Goal: Task Accomplishment & Management: Use online tool/utility

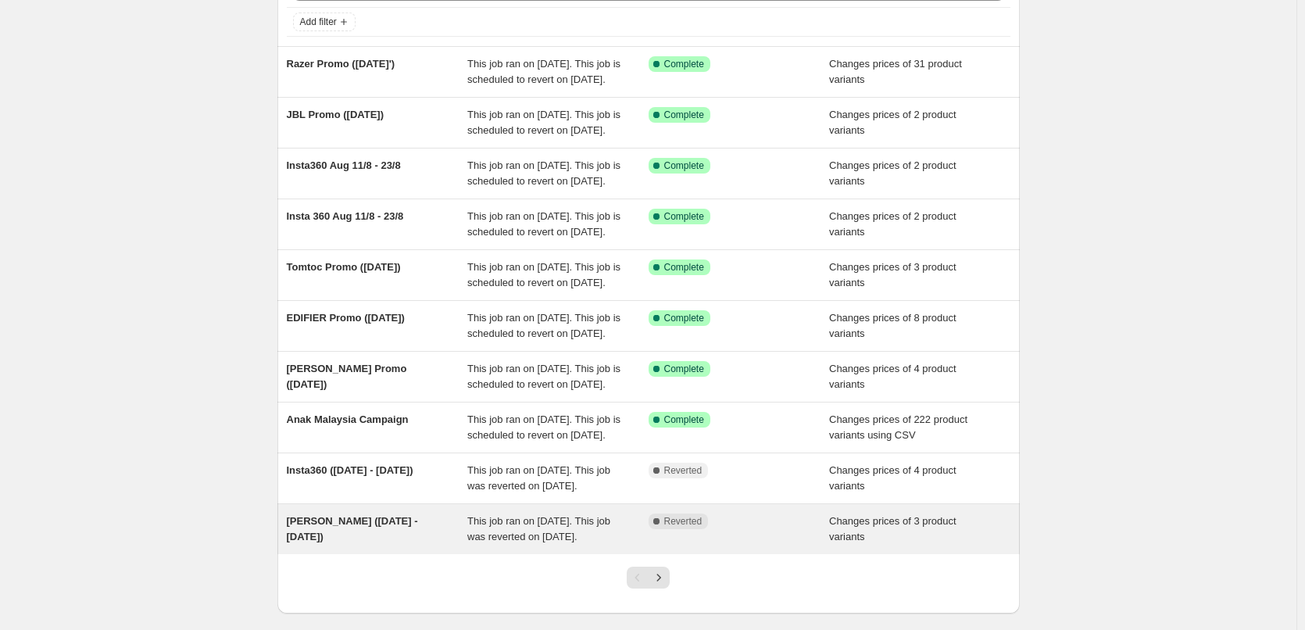
scroll to position [313, 0]
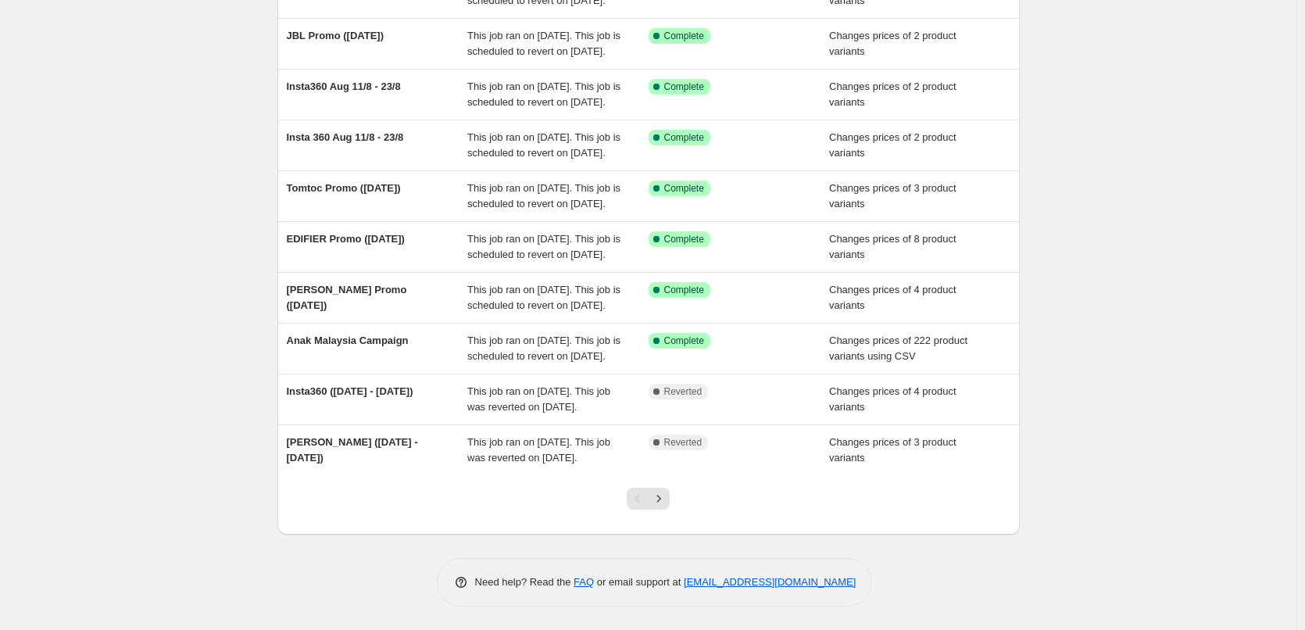
click at [661, 507] on icon "Next" at bounding box center [659, 499] width 16 height 16
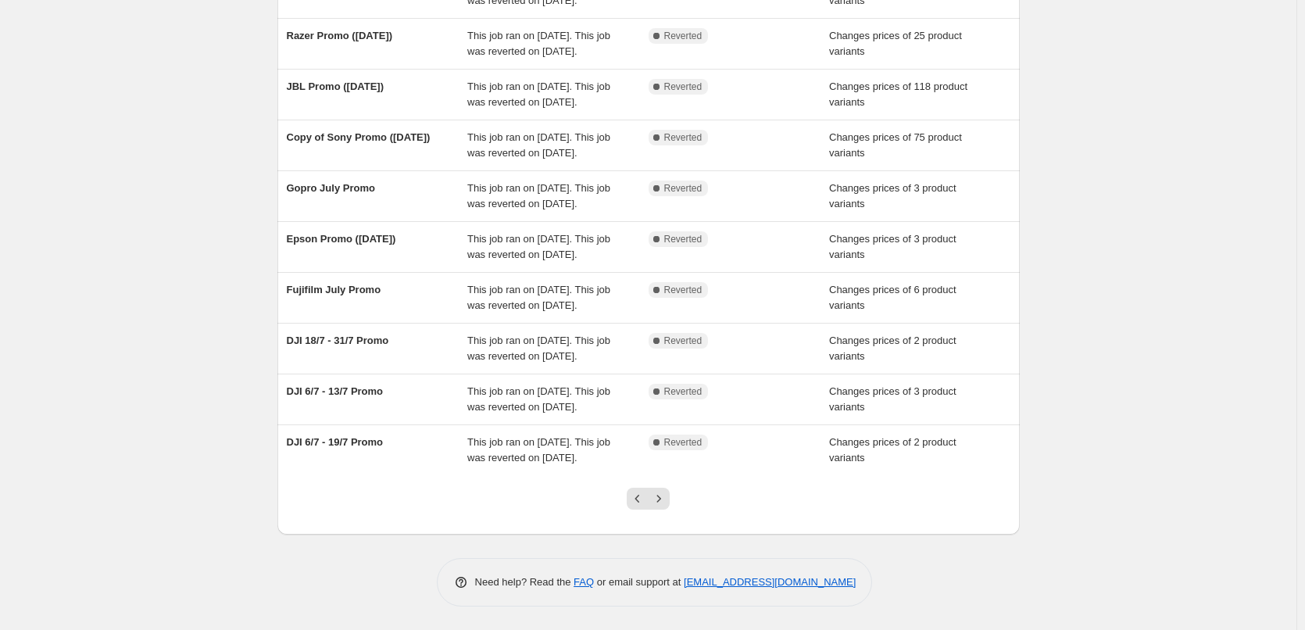
scroll to position [285, 0]
click at [635, 498] on icon "Previous" at bounding box center [638, 499] width 16 height 16
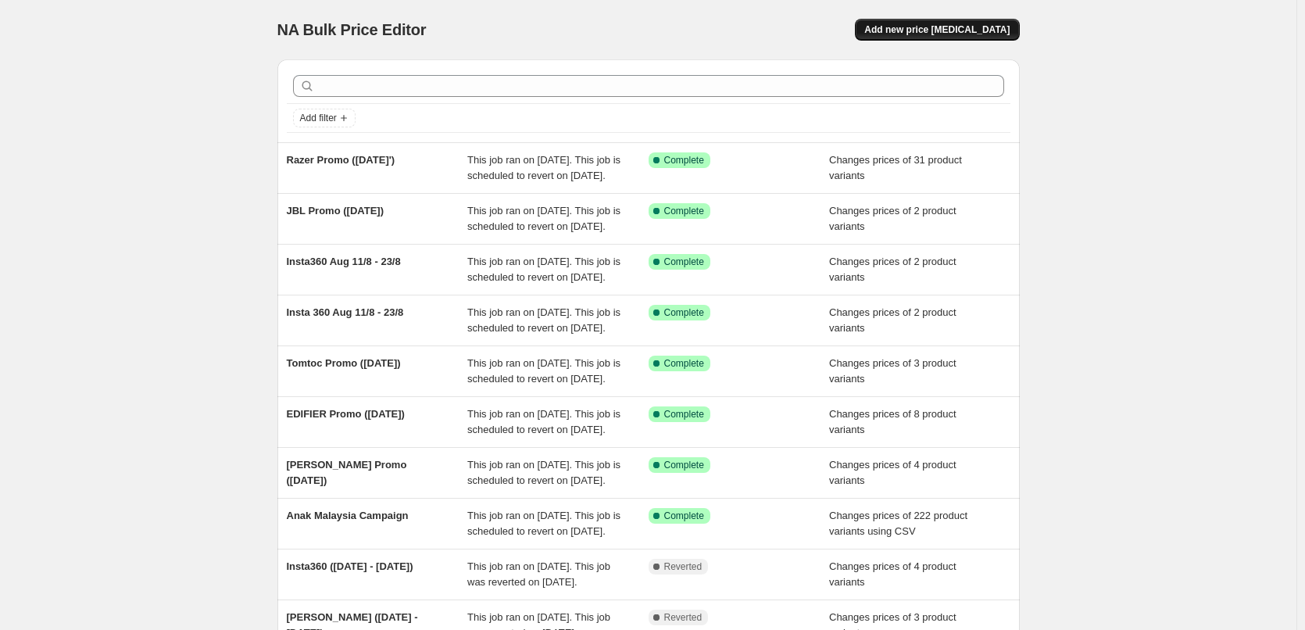
click at [934, 25] on span "Add new price [MEDICAL_DATA]" at bounding box center [937, 29] width 145 height 13
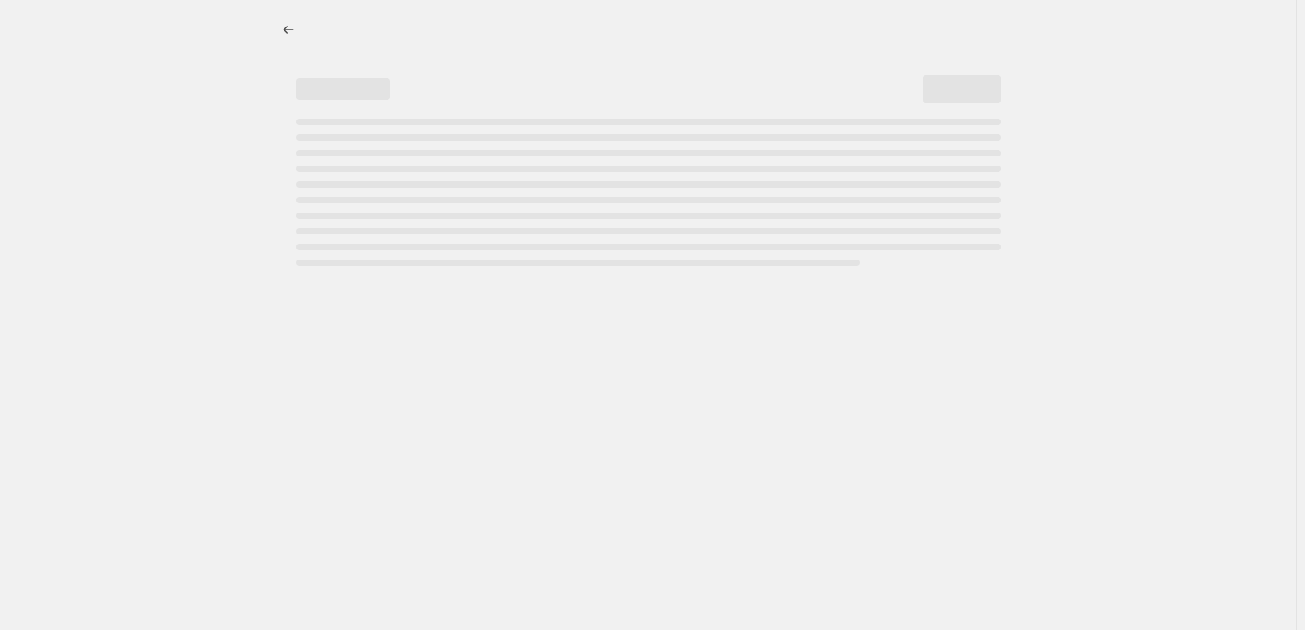
select select "percentage"
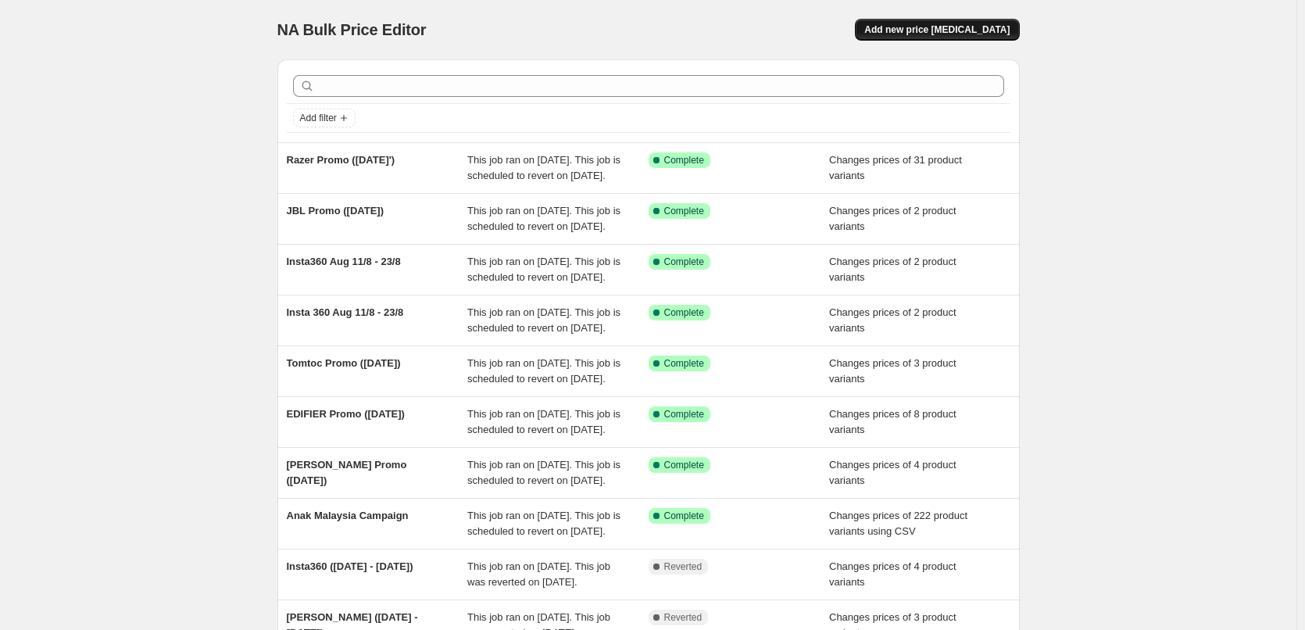
click at [959, 35] on span "Add new price [MEDICAL_DATA]" at bounding box center [937, 29] width 145 height 13
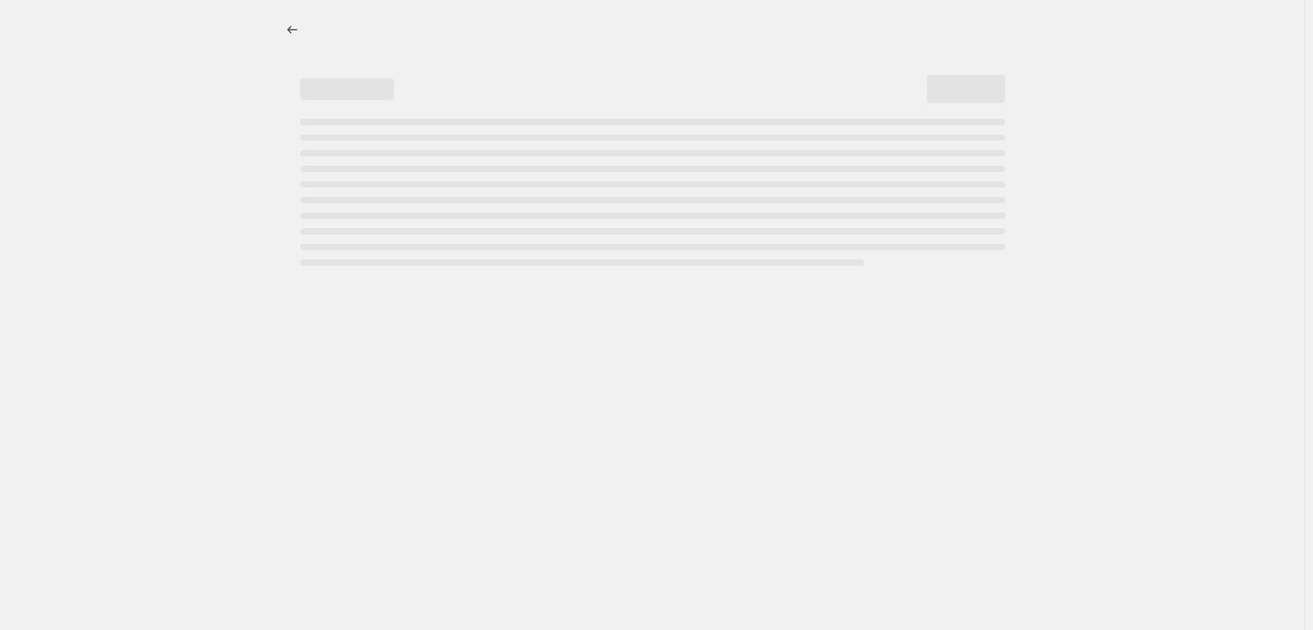
select select "percentage"
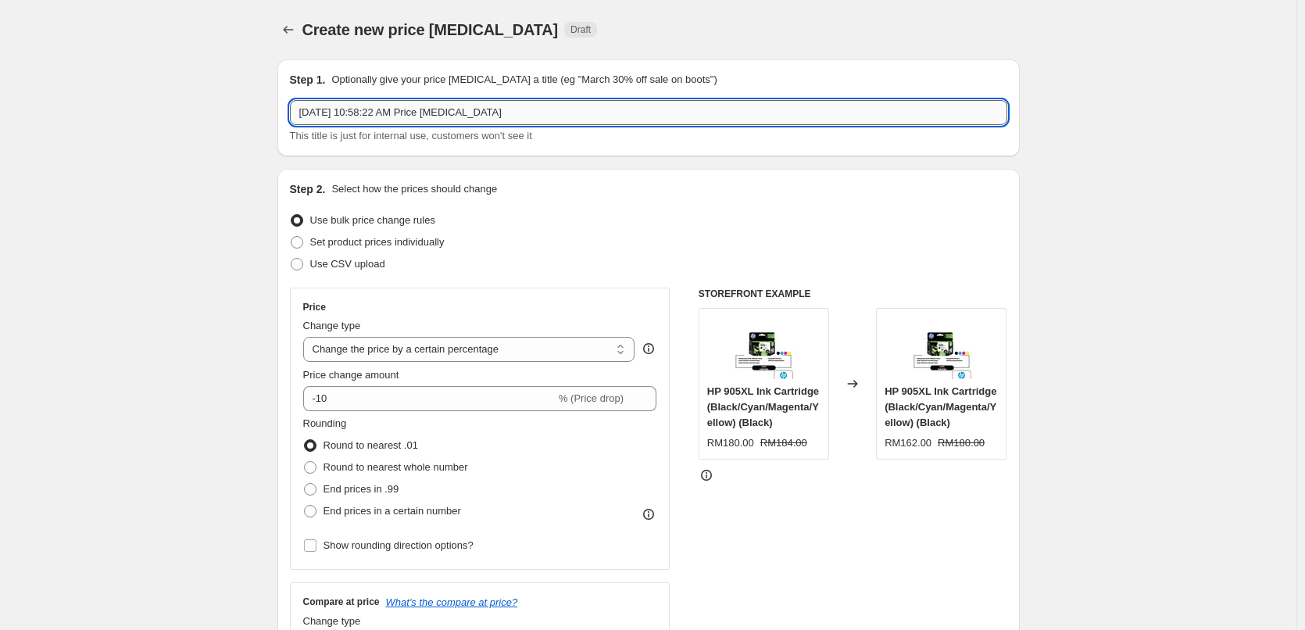
click at [502, 103] on input "Aug 11, 2025, 10:58:22 AM Price change job" at bounding box center [649, 112] width 718 height 25
type input "AULA Promo (AUG 25')"
click at [297, 241] on span at bounding box center [297, 242] width 13 height 13
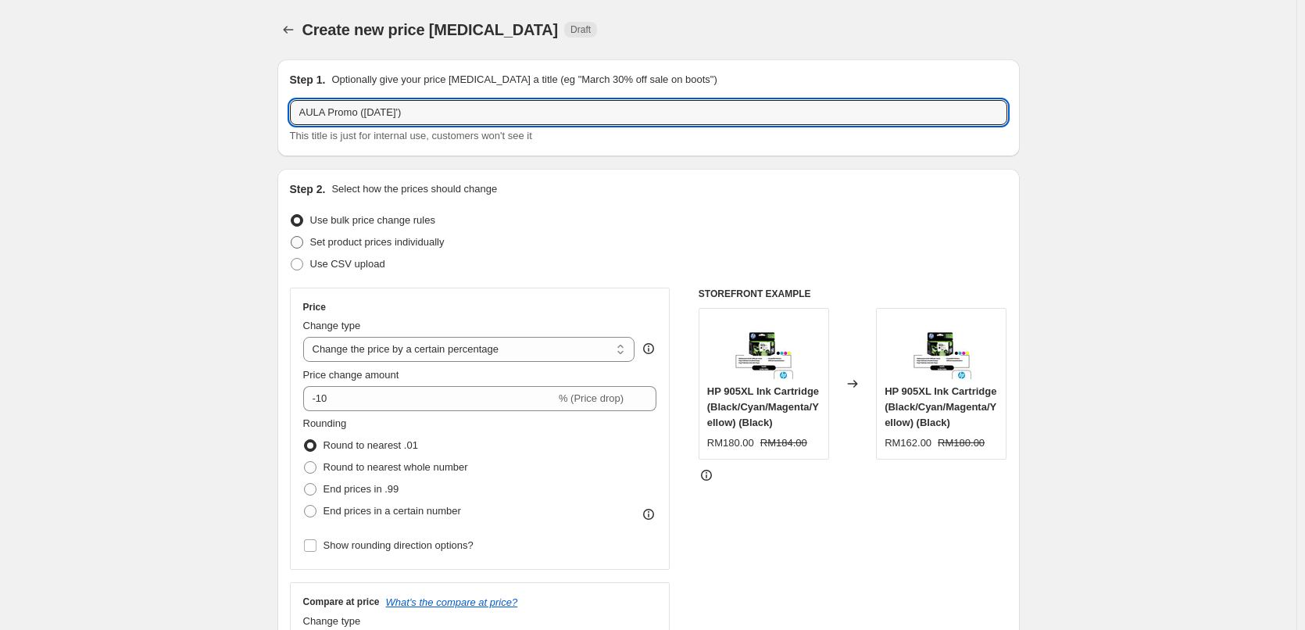
click at [292, 237] on input "Set product prices individually" at bounding box center [291, 236] width 1 height 1
radio input "true"
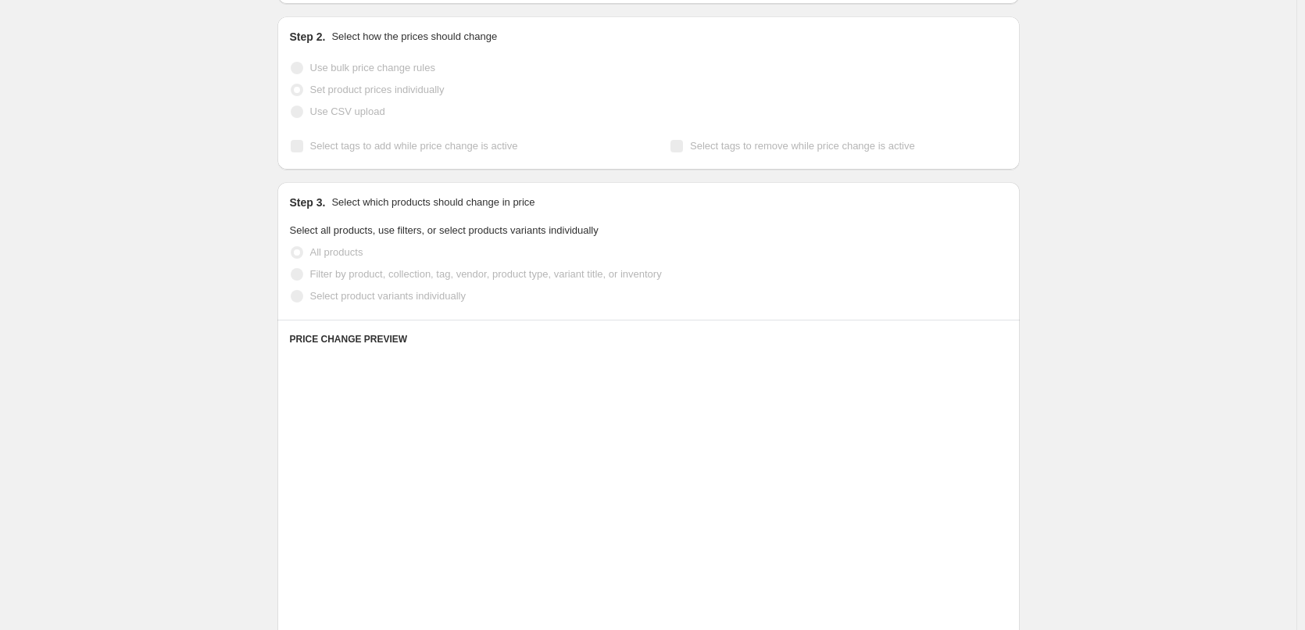
scroll to position [156, 0]
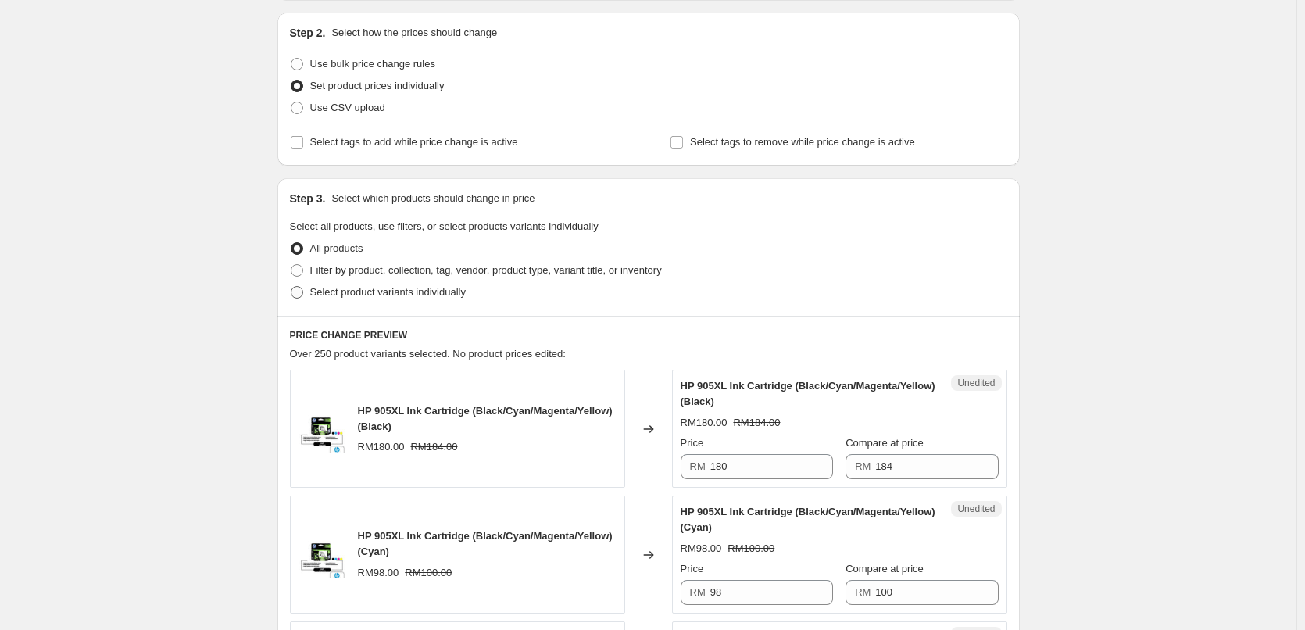
click at [345, 285] on span "Select product variants individually" at bounding box center [388, 293] width 156 height 16
click at [292, 286] on input "Select product variants individually" at bounding box center [291, 286] width 1 height 1
radio input "true"
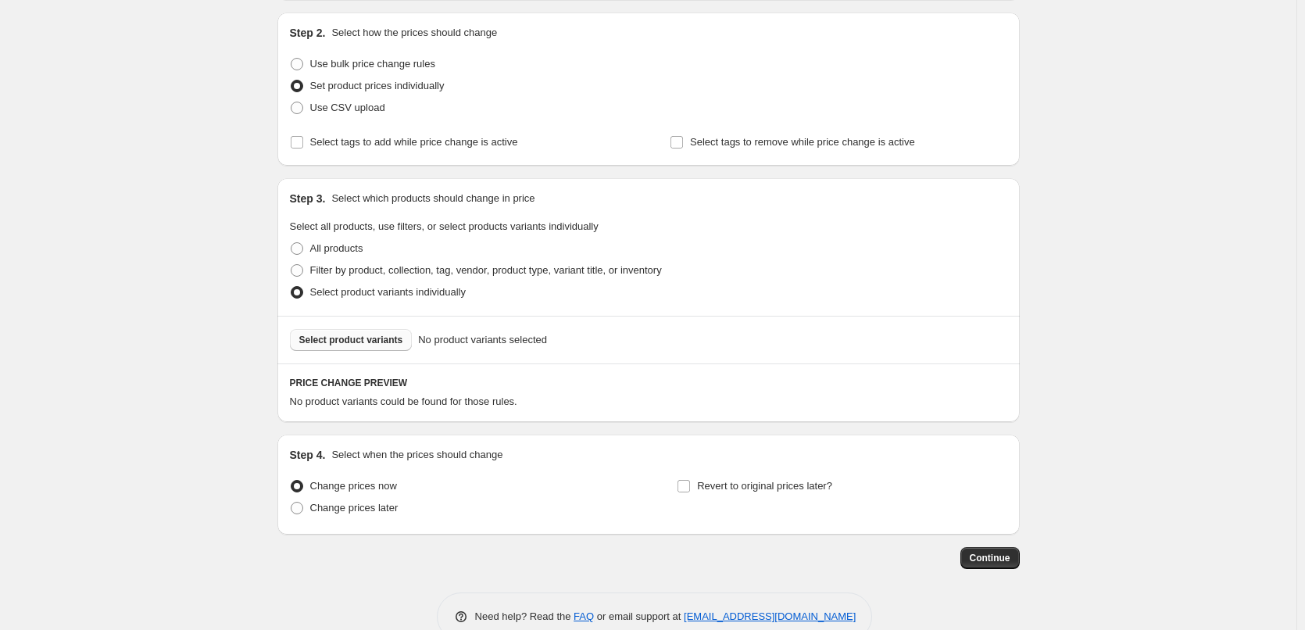
click at [320, 349] on button "Select product variants" at bounding box center [351, 340] width 123 height 22
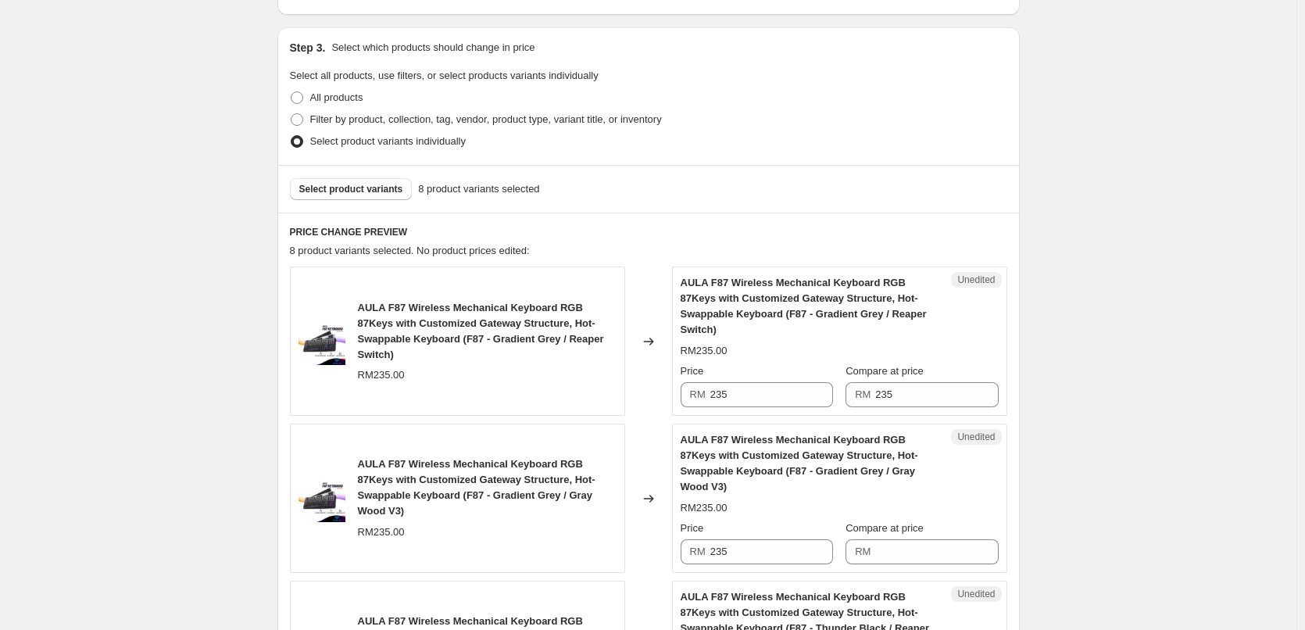
scroll to position [391, 0]
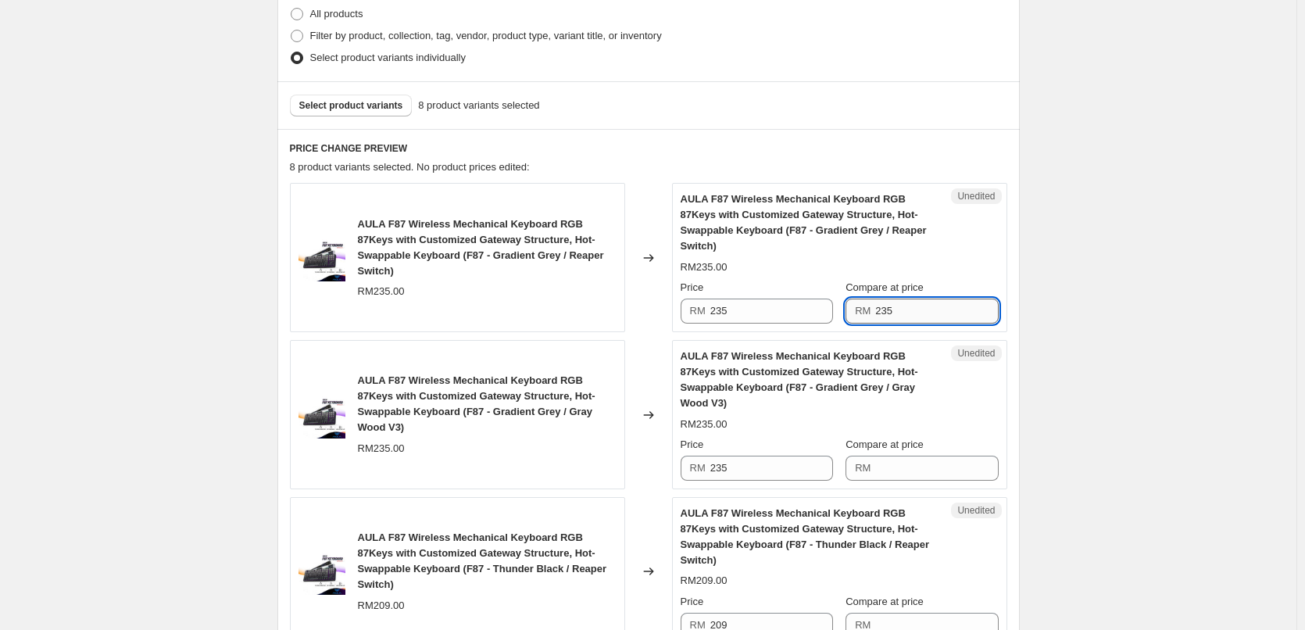
click at [897, 299] on input "235" at bounding box center [936, 311] width 123 height 25
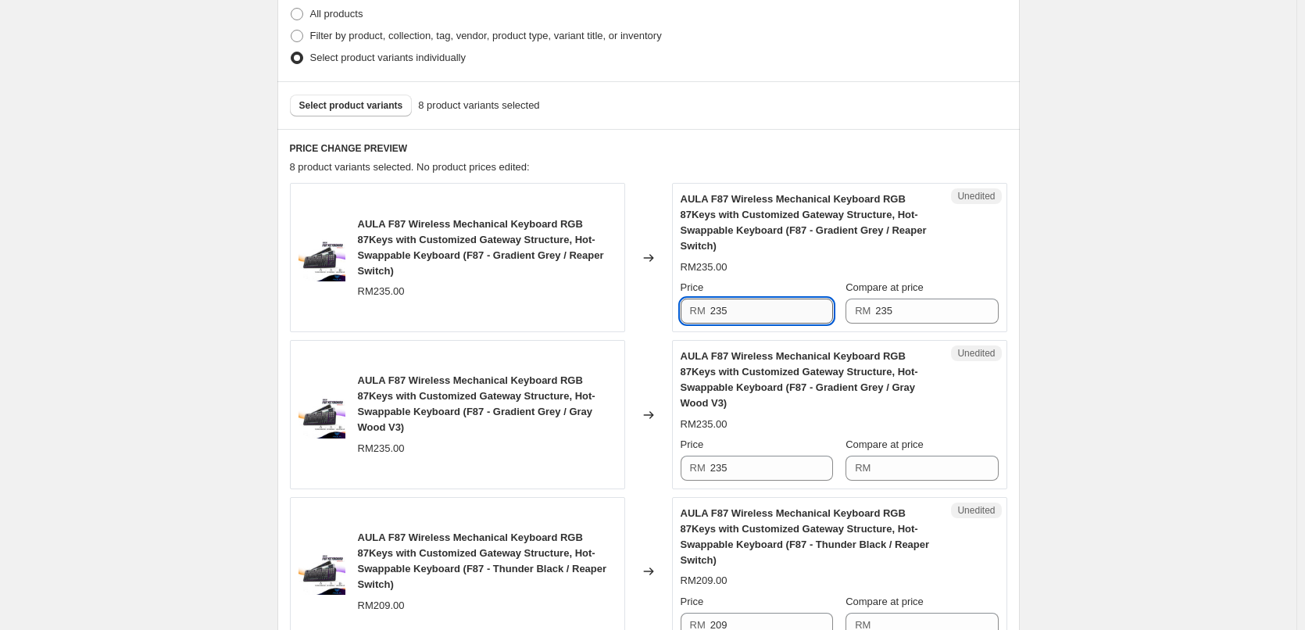
click at [797, 299] on input "235" at bounding box center [772, 311] width 123 height 25
click at [797, 299] on input "199" at bounding box center [772, 311] width 123 height 25
type input "199"
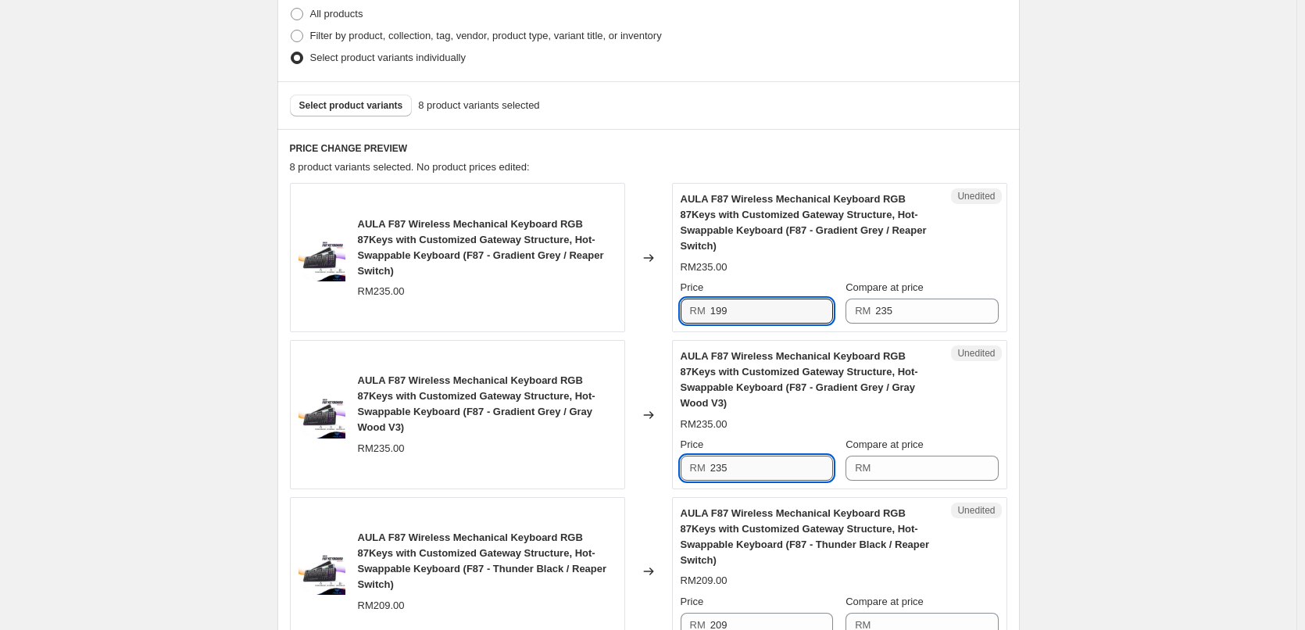
click at [740, 456] on input "235" at bounding box center [772, 468] width 123 height 25
paste input "199"
type input "199"
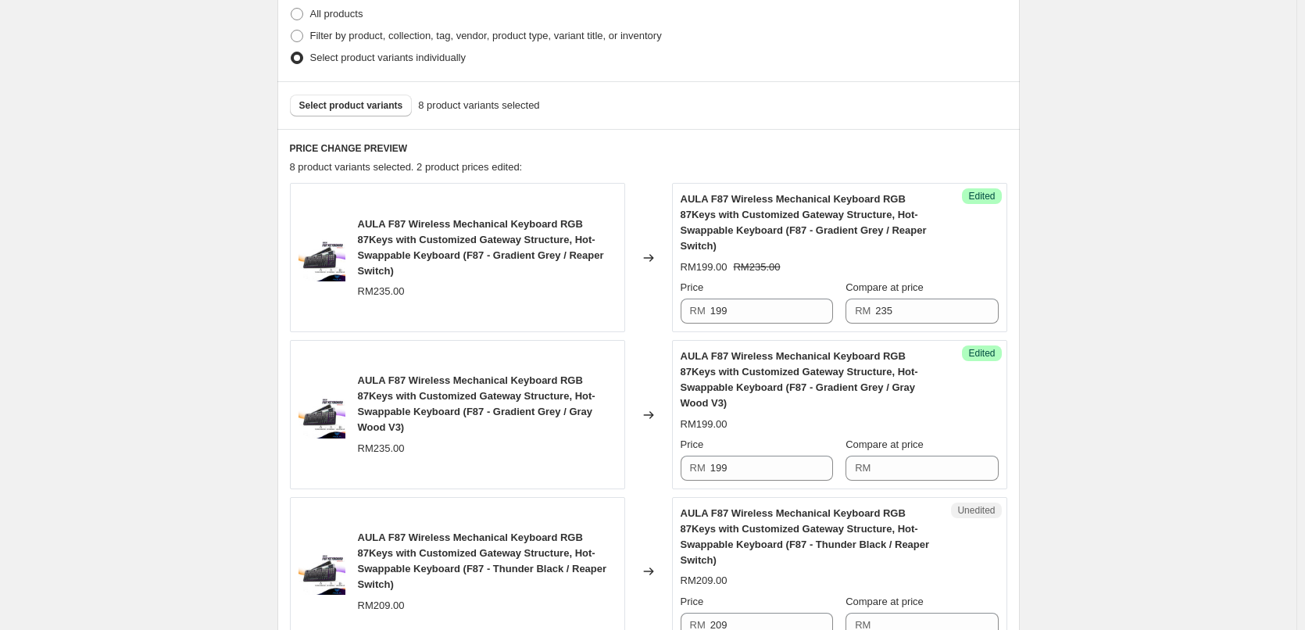
click at [414, 441] on div "RM235.00" at bounding box center [487, 449] width 259 height 16
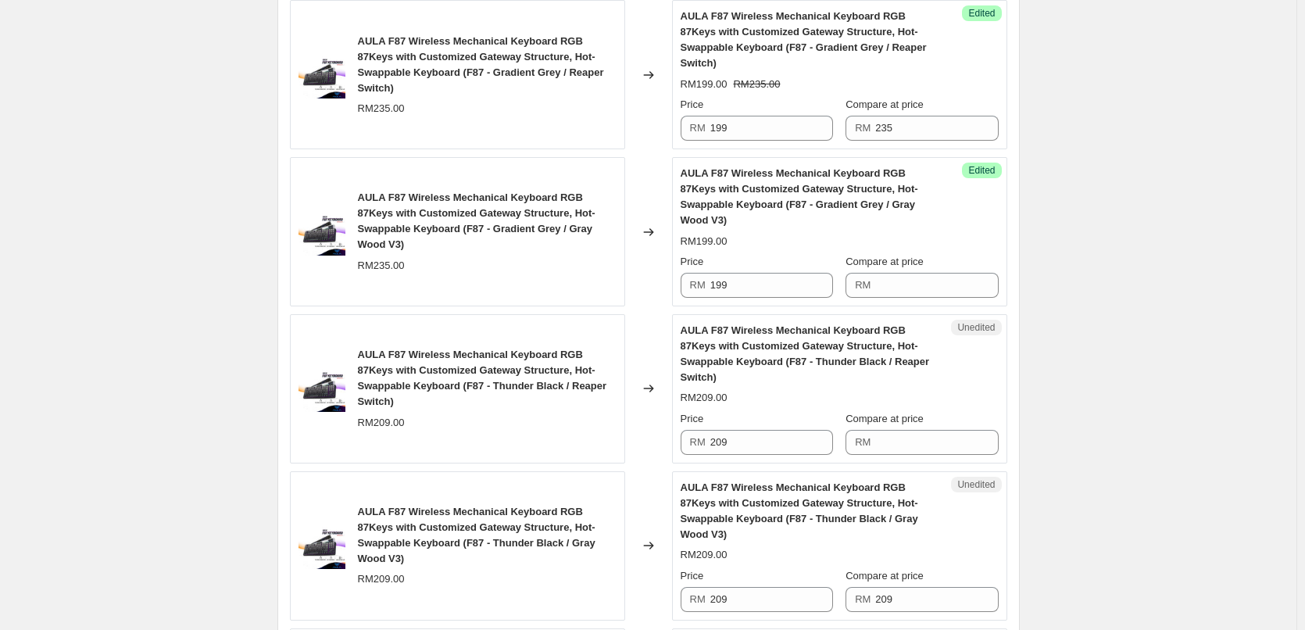
scroll to position [625, 0]
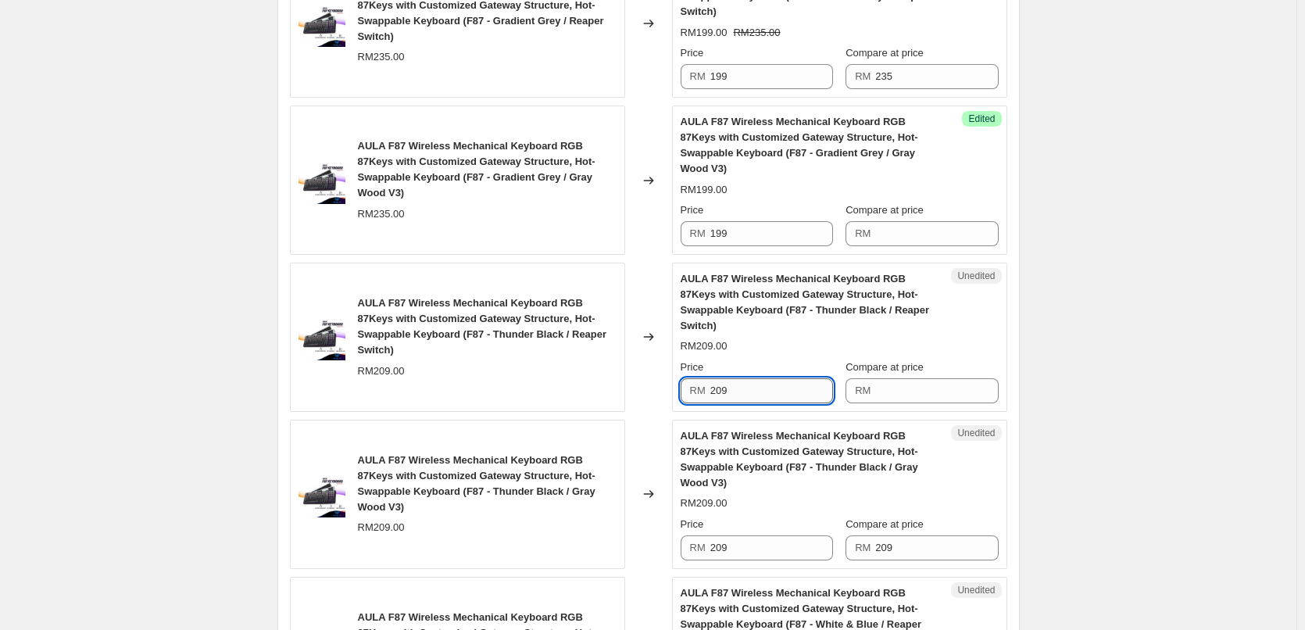
click at [725, 378] on input "209" at bounding box center [772, 390] width 123 height 25
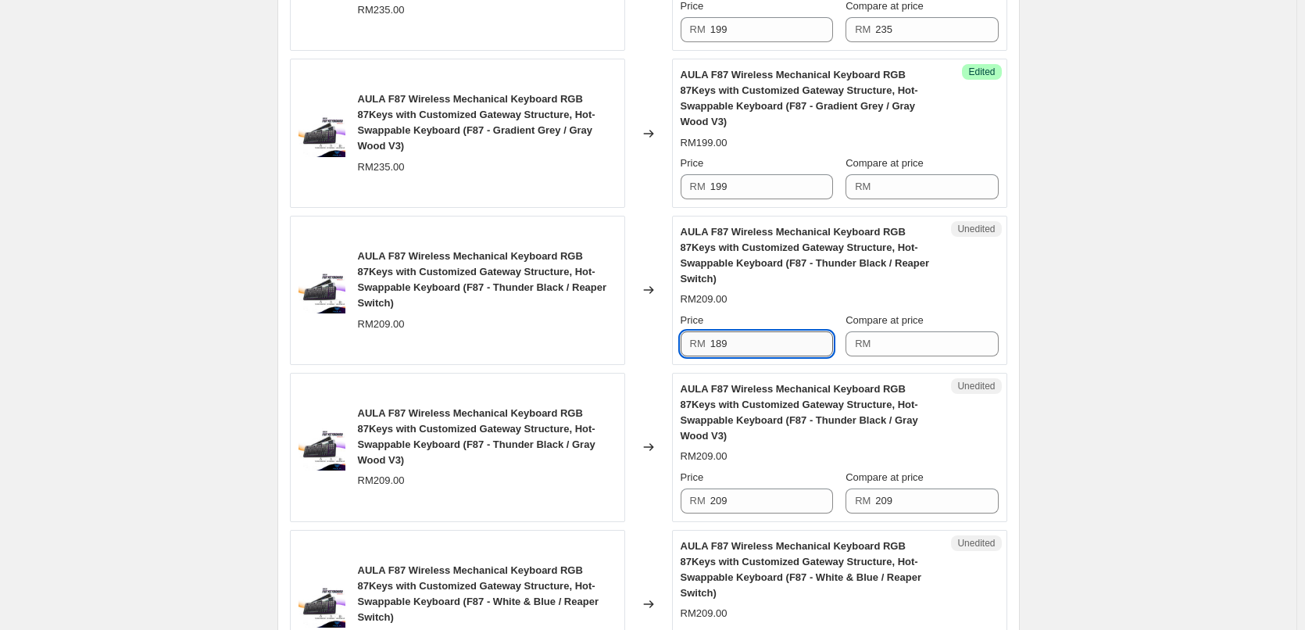
scroll to position [703, 0]
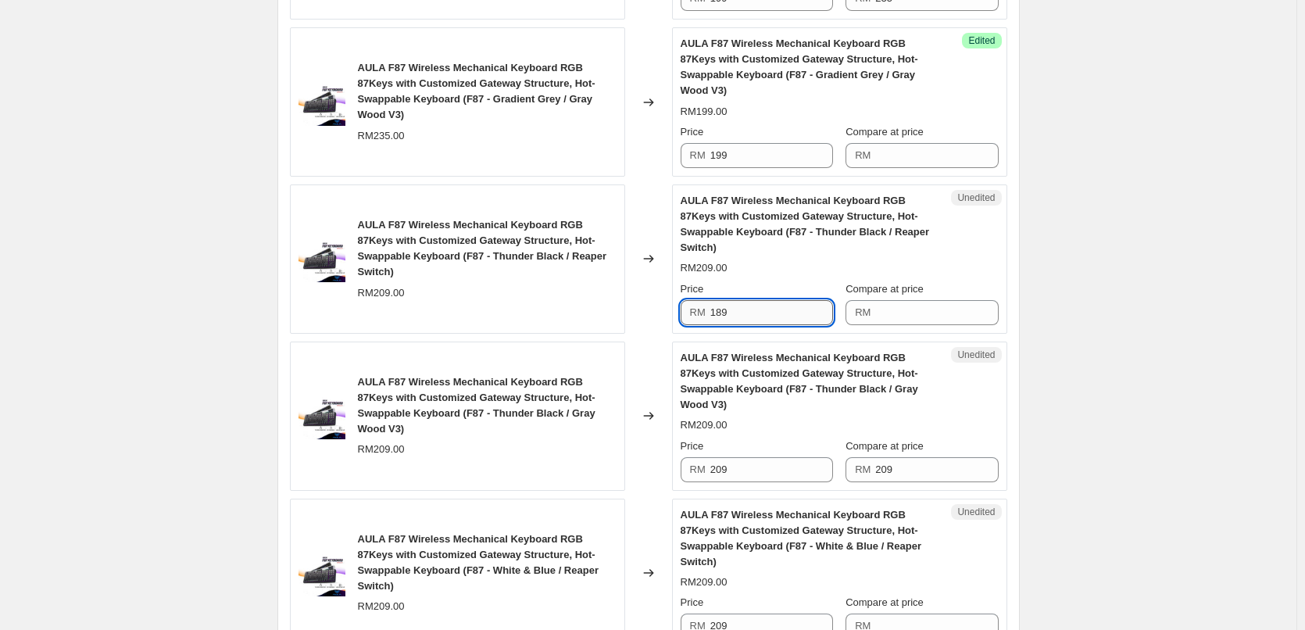
click at [719, 300] on input "189" at bounding box center [772, 312] width 123 height 25
type input "189"
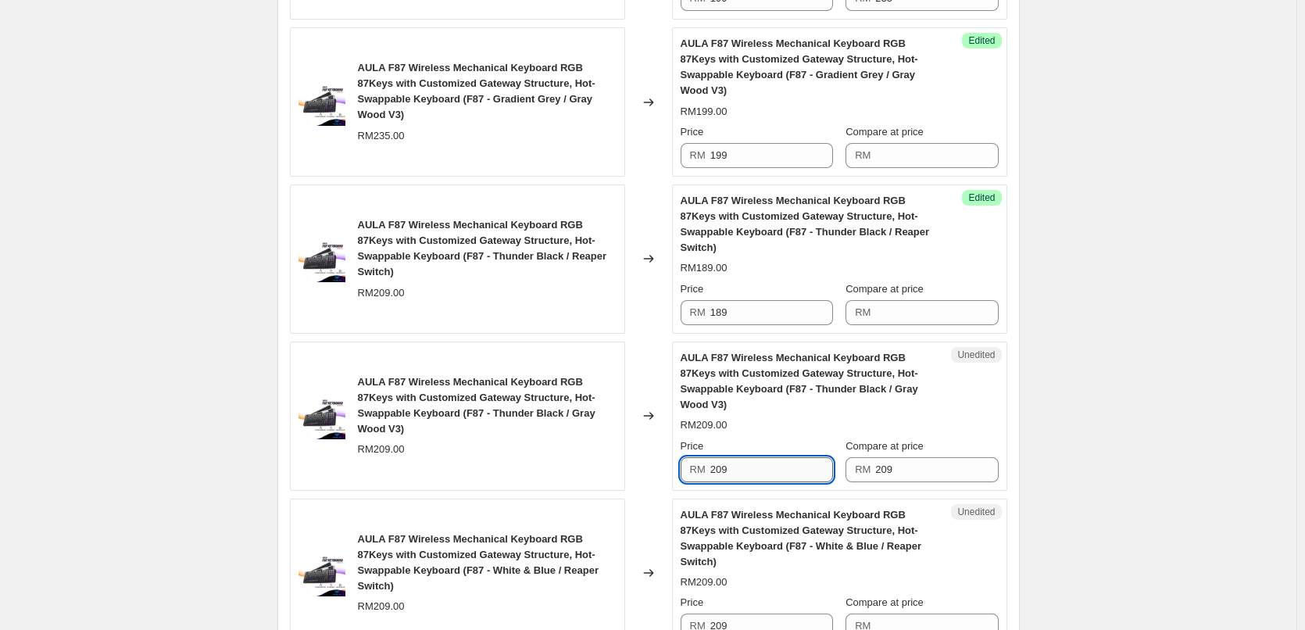
click at [745, 457] on input "209" at bounding box center [772, 469] width 123 height 25
paste input "18"
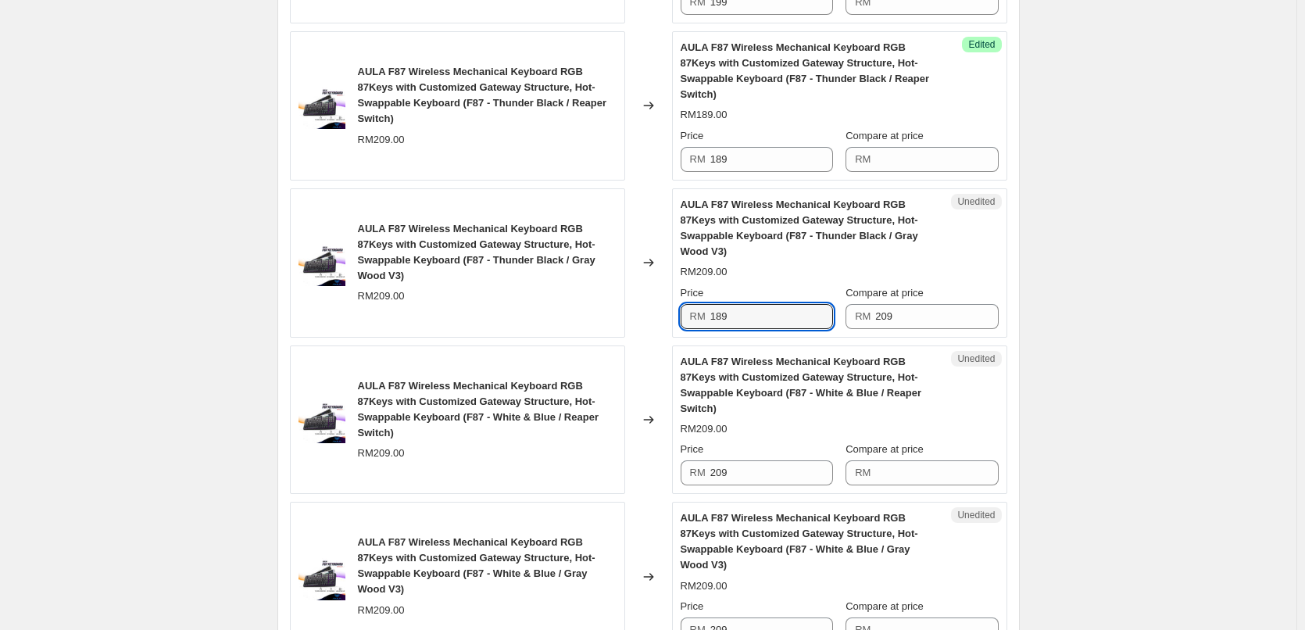
scroll to position [860, 0]
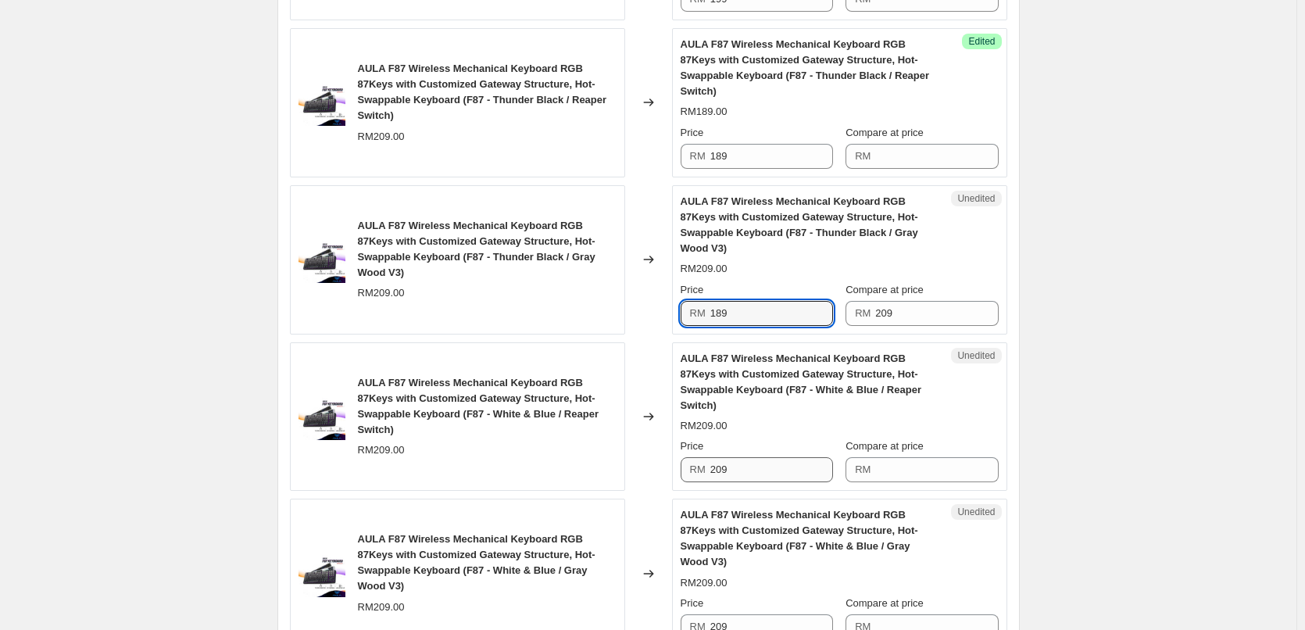
type input "189"
click at [764, 457] on input "209" at bounding box center [772, 469] width 123 height 25
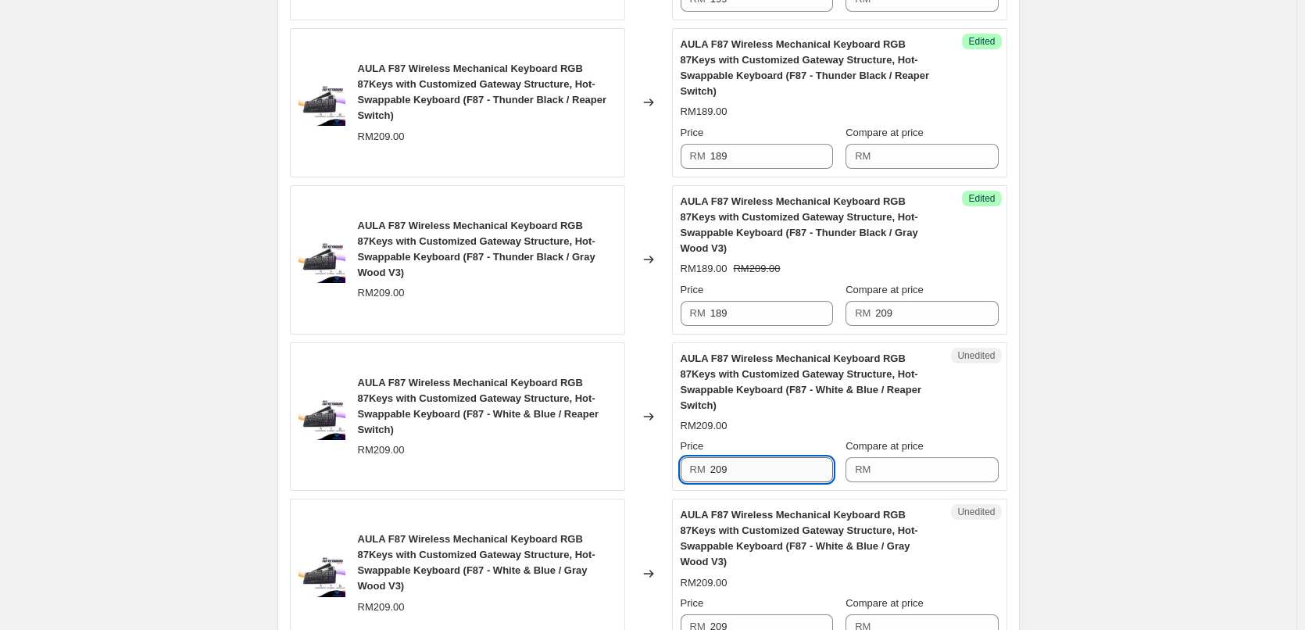
click at [764, 457] on input "209" at bounding box center [772, 469] width 123 height 25
paste input "18"
type input "189"
click at [760, 614] on input "209" at bounding box center [772, 626] width 123 height 25
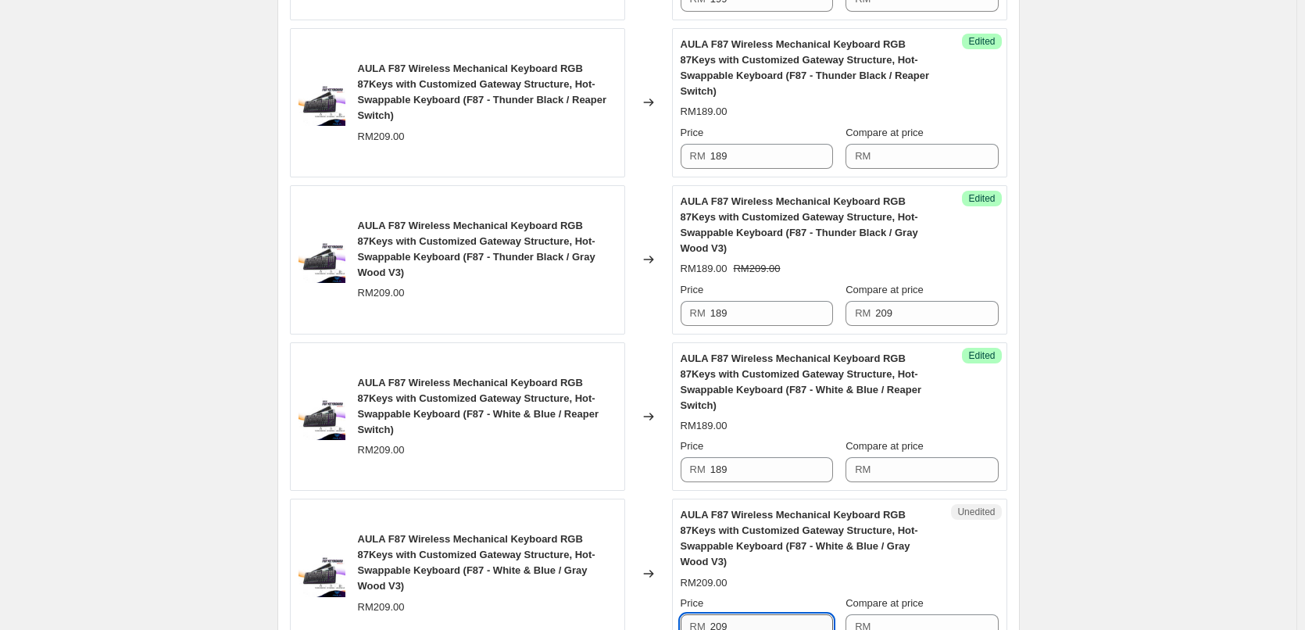
click at [760, 614] on input "209" at bounding box center [772, 626] width 123 height 25
paste input "18"
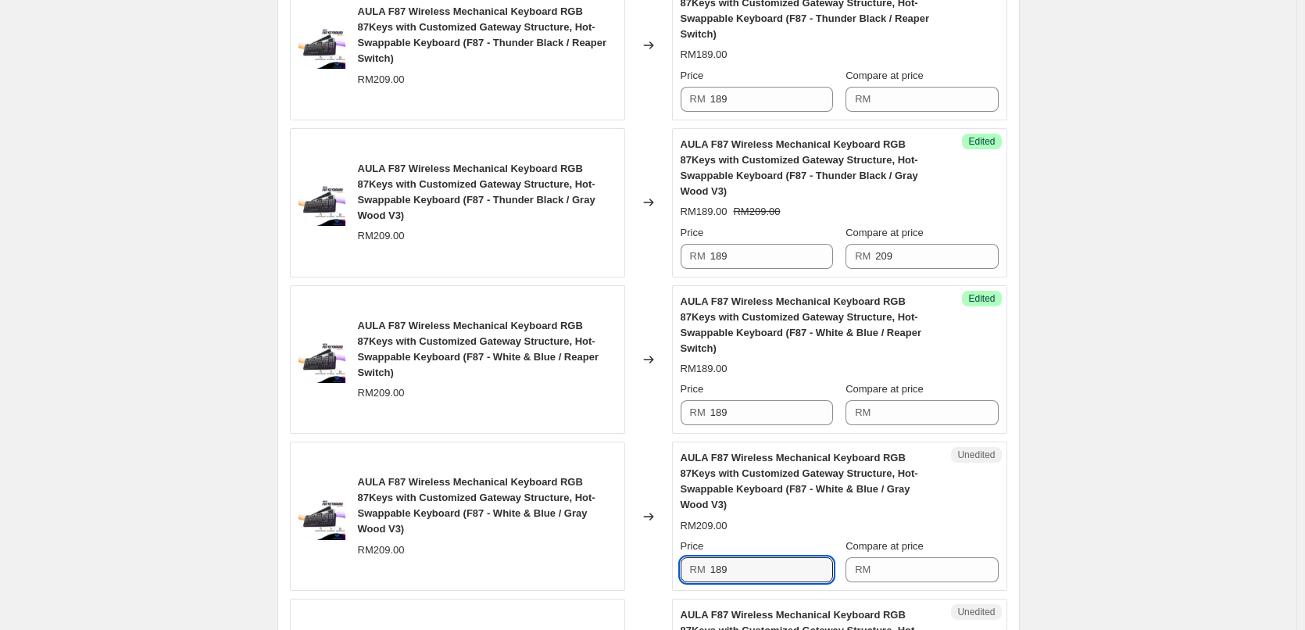
scroll to position [1094, 0]
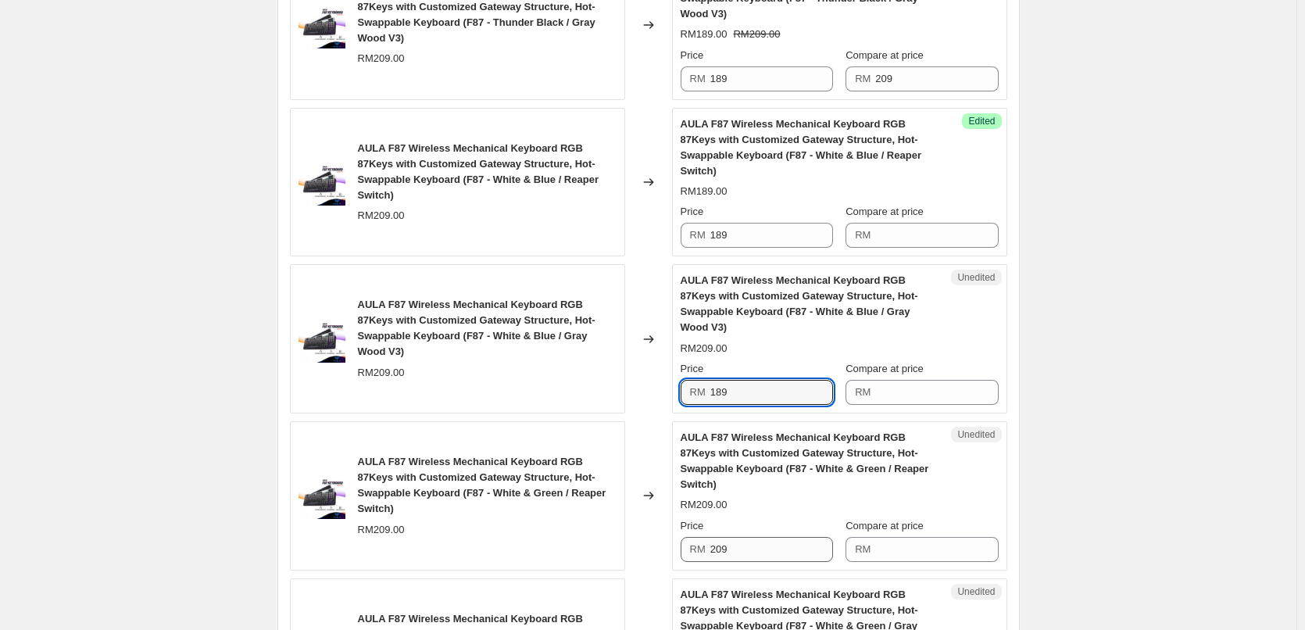
type input "189"
click at [740, 537] on input "209" at bounding box center [772, 549] width 123 height 25
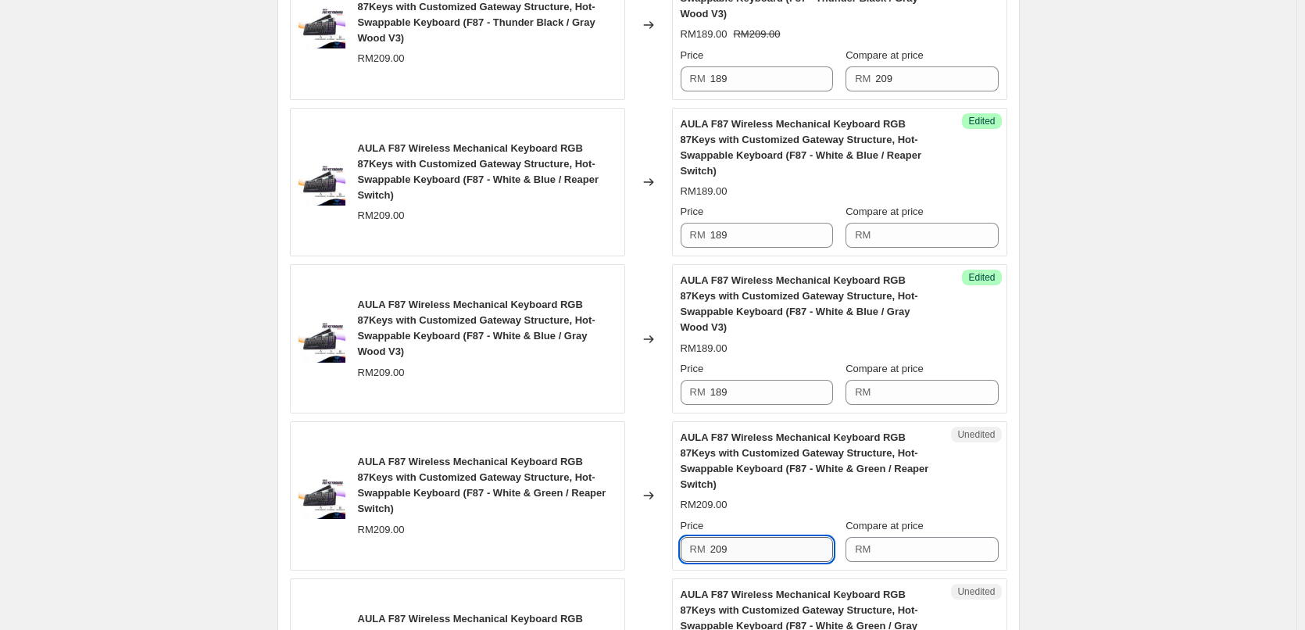
click at [740, 537] on input "209" at bounding box center [772, 549] width 123 height 25
paste input "18"
type input "189"
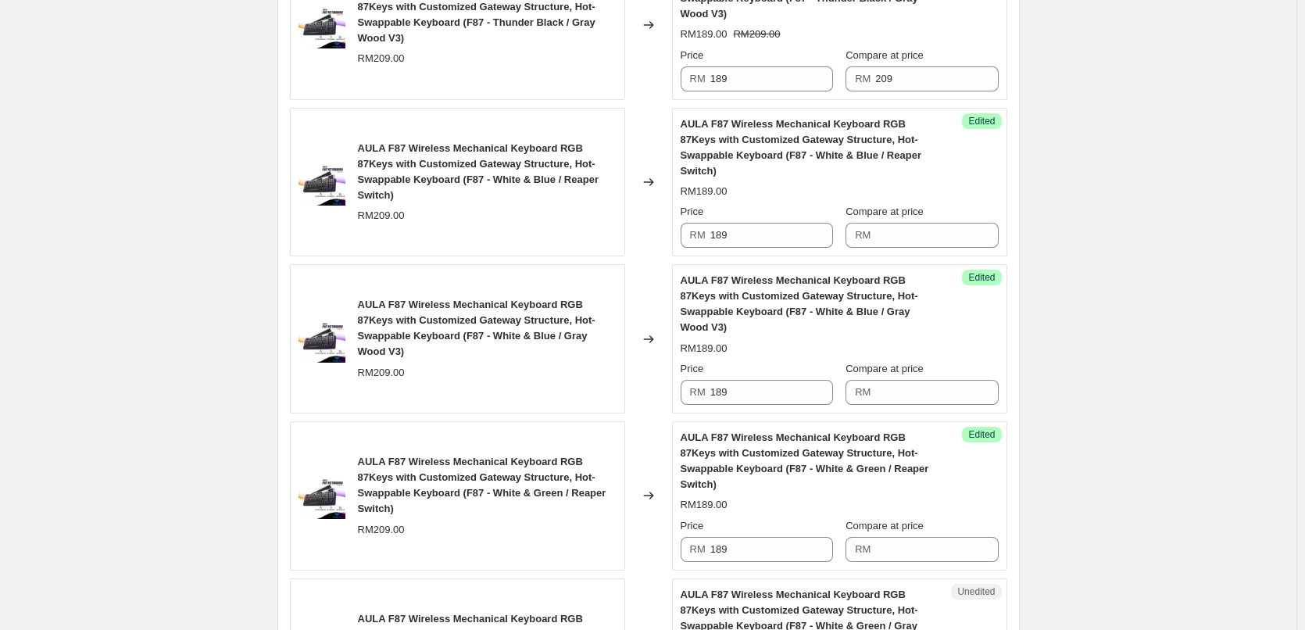
paste input "18"
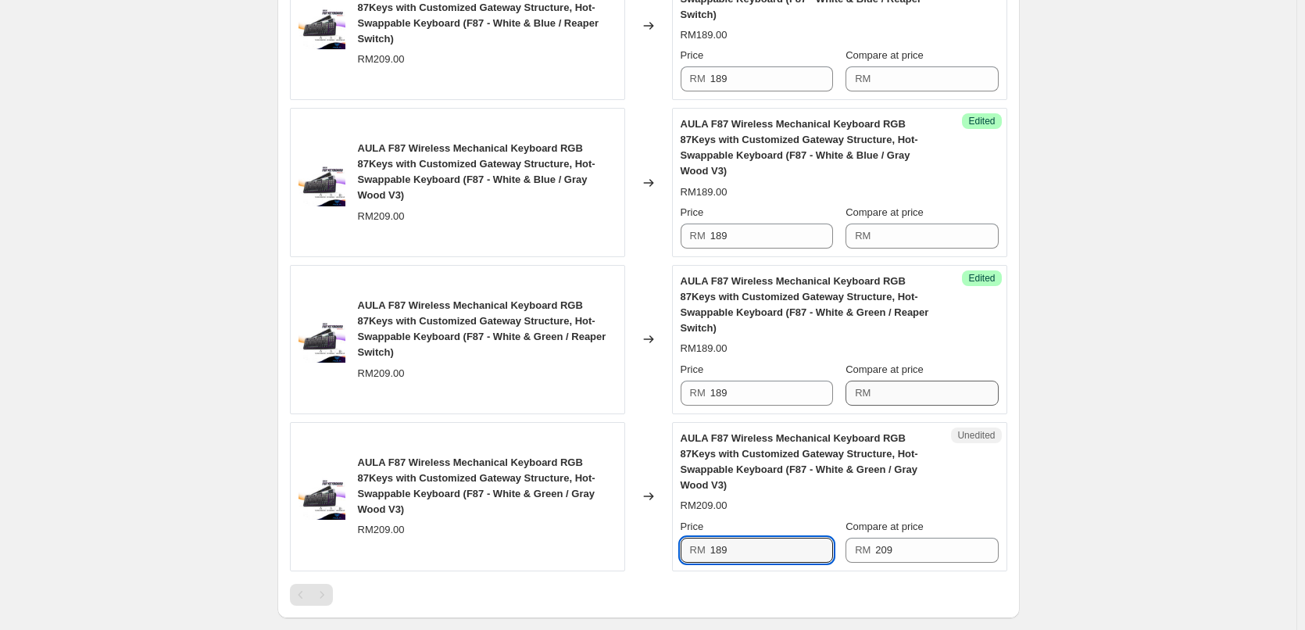
type input "189"
click at [904, 381] on input "Compare at price" at bounding box center [936, 393] width 123 height 25
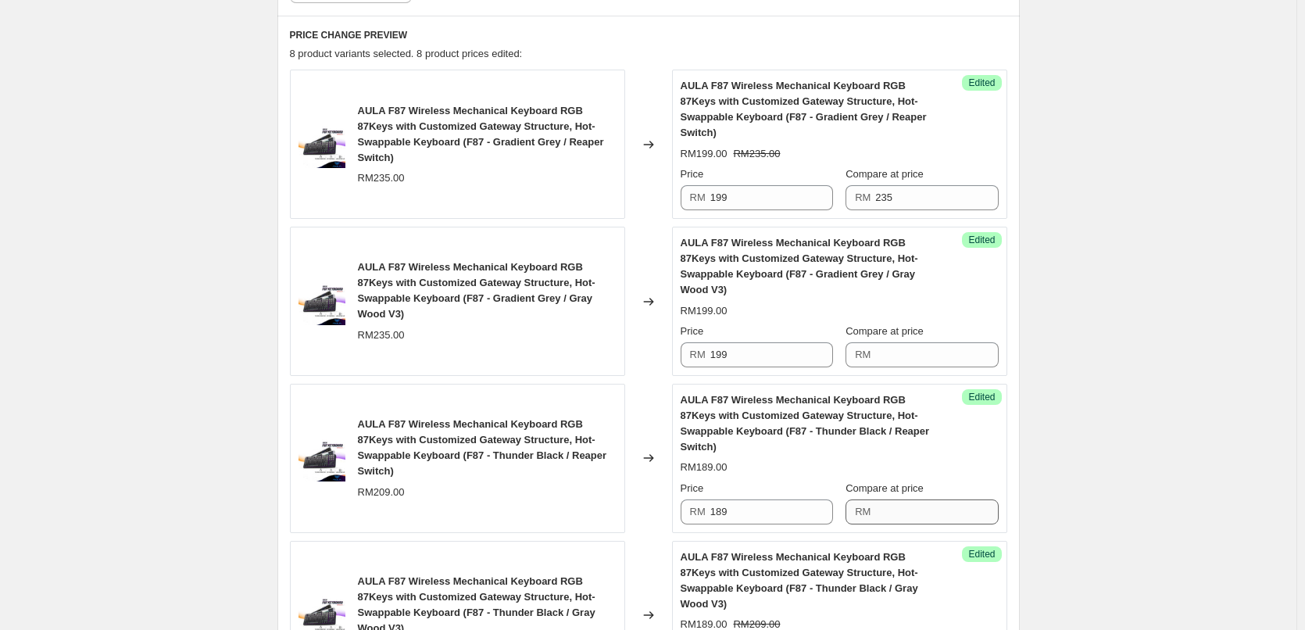
scroll to position [469, 0]
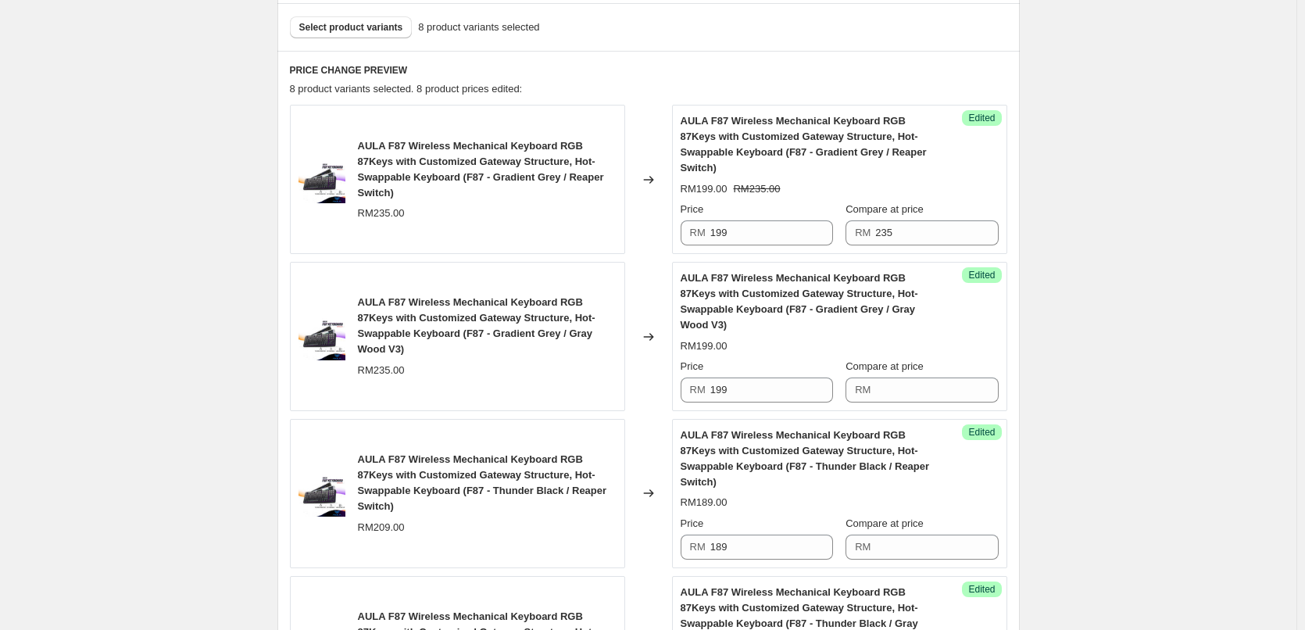
click at [907, 359] on label "Compare at price" at bounding box center [885, 367] width 78 height 16
click at [907, 378] on input "Compare at price" at bounding box center [936, 390] width 123 height 25
type input "235"
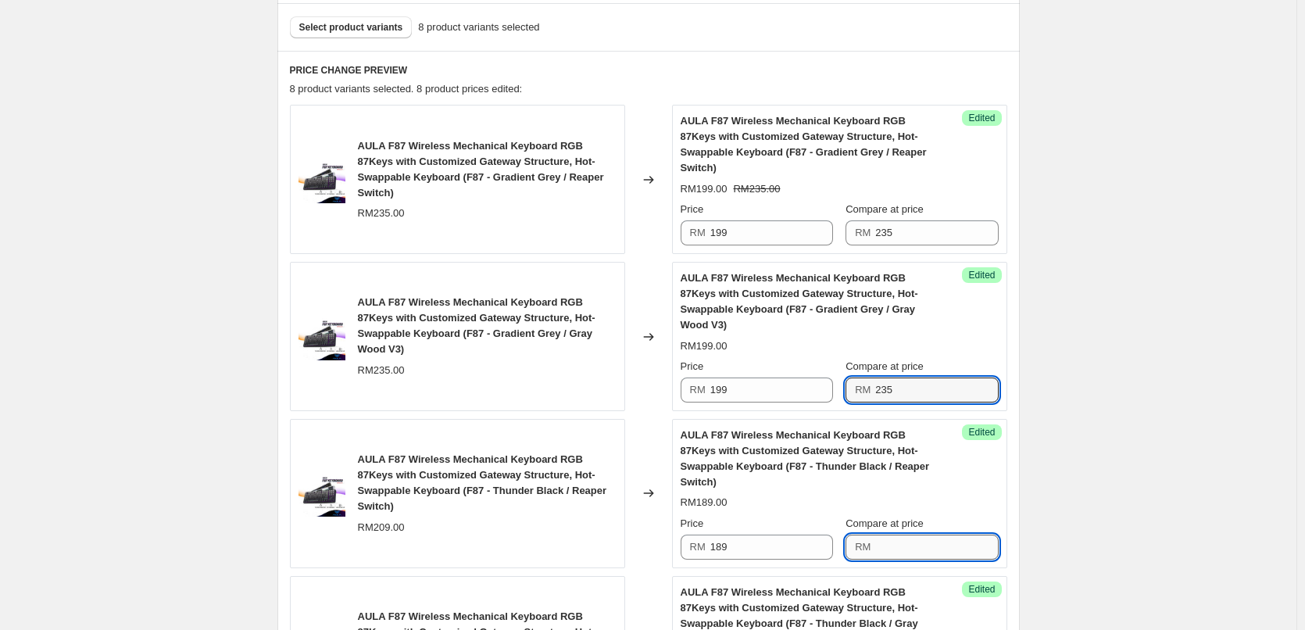
click at [923, 535] on input "Compare at price" at bounding box center [936, 547] width 123 height 25
click at [923, 535] on input "209" at bounding box center [936, 547] width 123 height 25
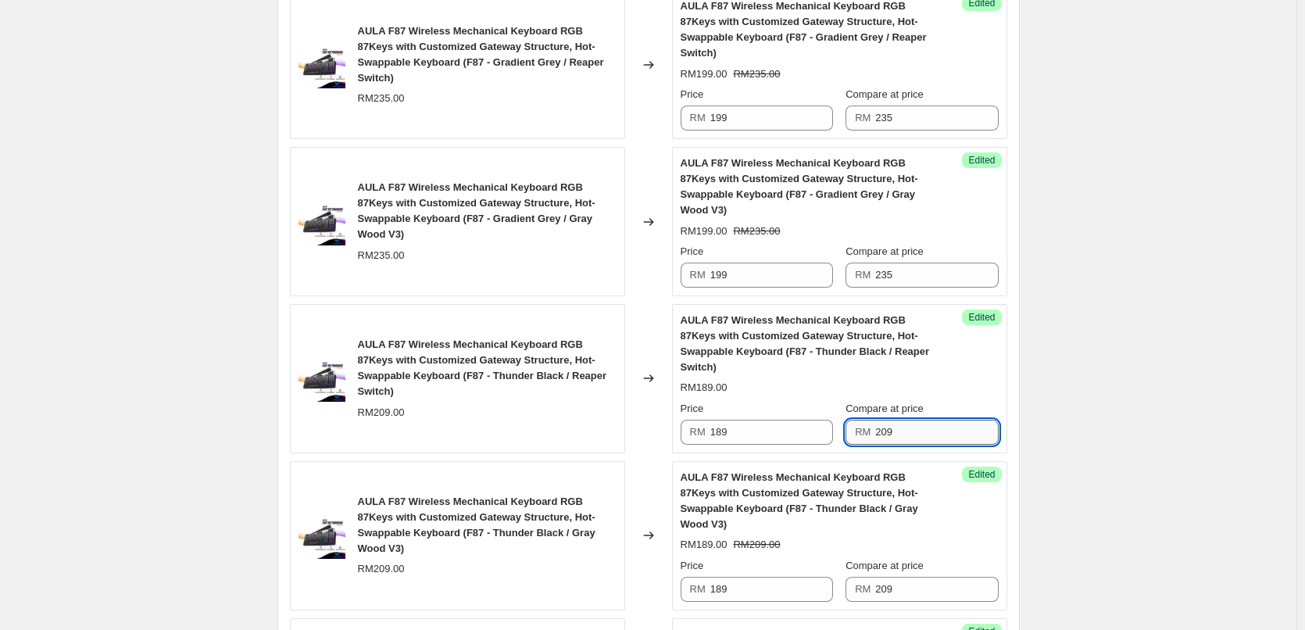
scroll to position [703, 0]
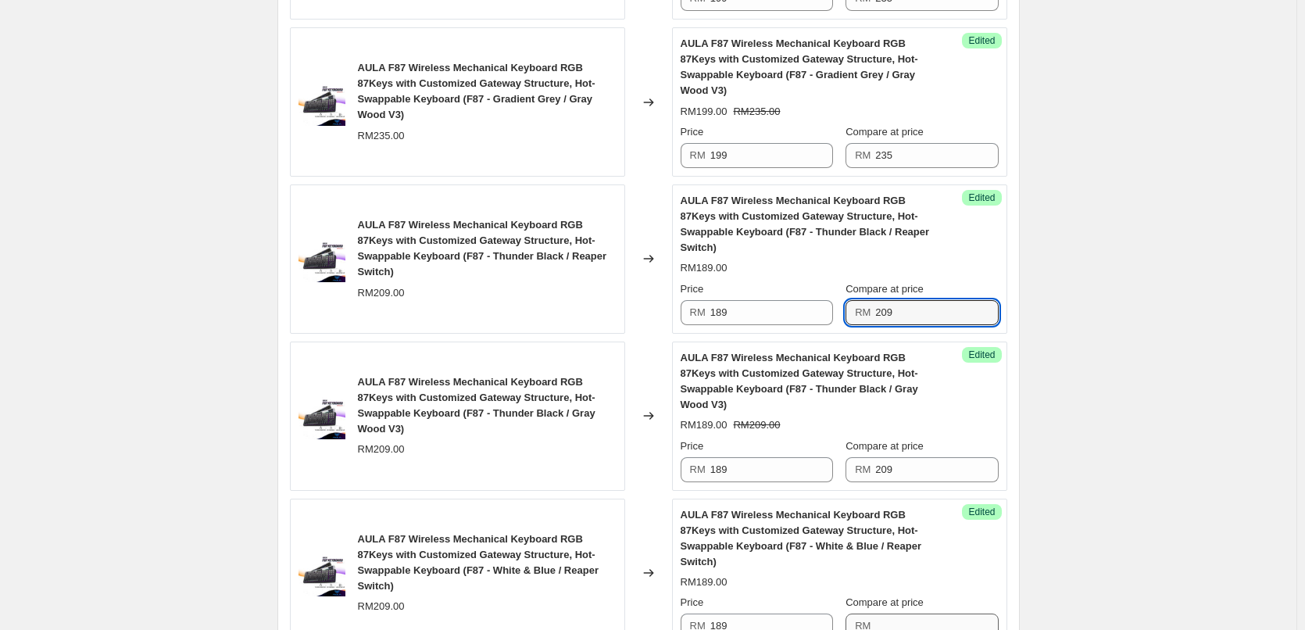
type input "209"
click at [906, 614] on input "Compare at price" at bounding box center [936, 626] width 123 height 25
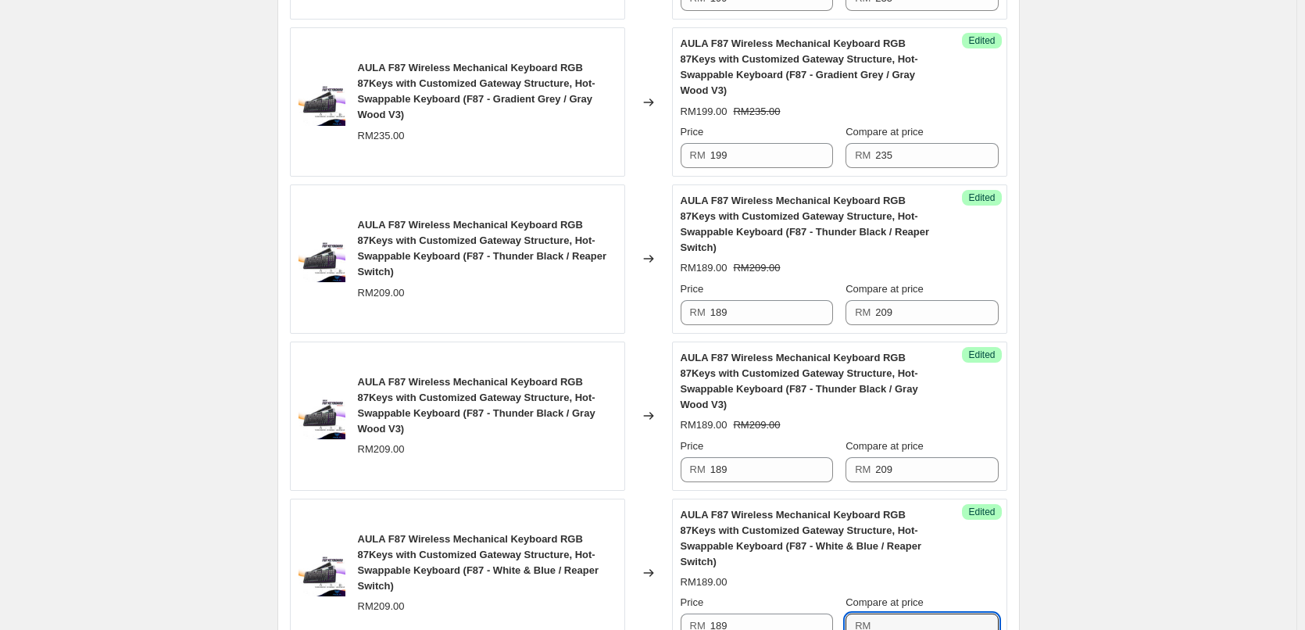
paste input "209"
type input "209"
click at [1043, 460] on div "Create new price change job. This page is ready Create new price change job Dra…" at bounding box center [648, 352] width 1297 height 2111
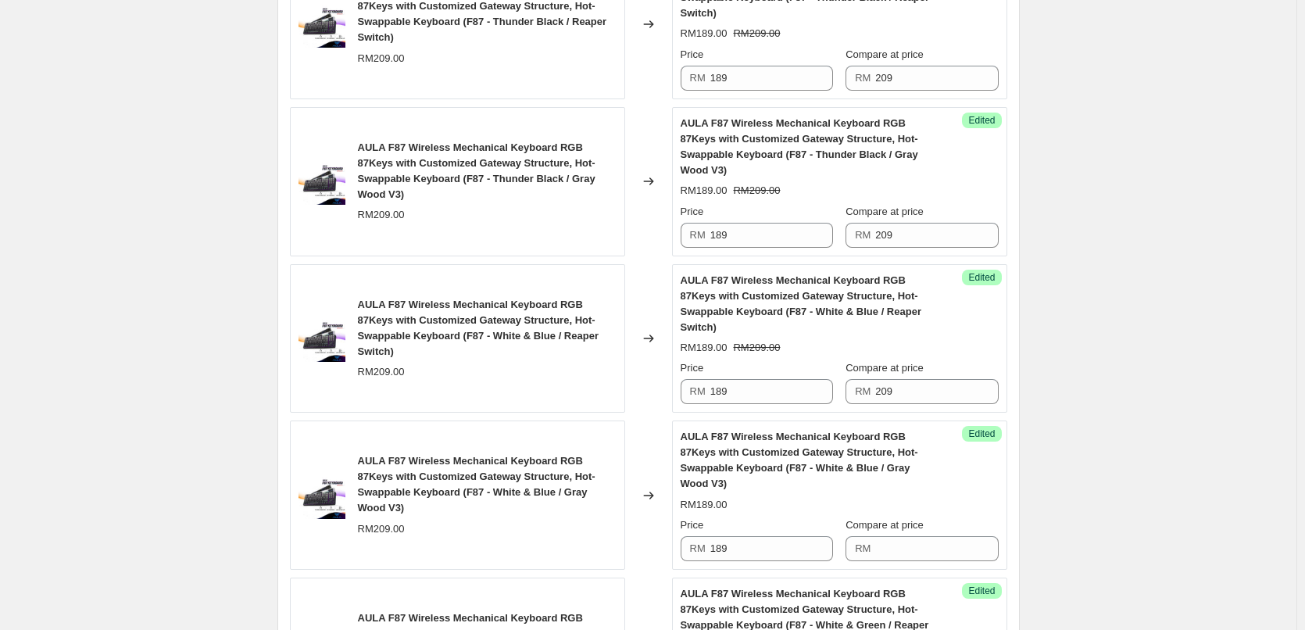
scroll to position [1094, 0]
click at [897, 380] on input "Compare at price" at bounding box center [936, 392] width 123 height 25
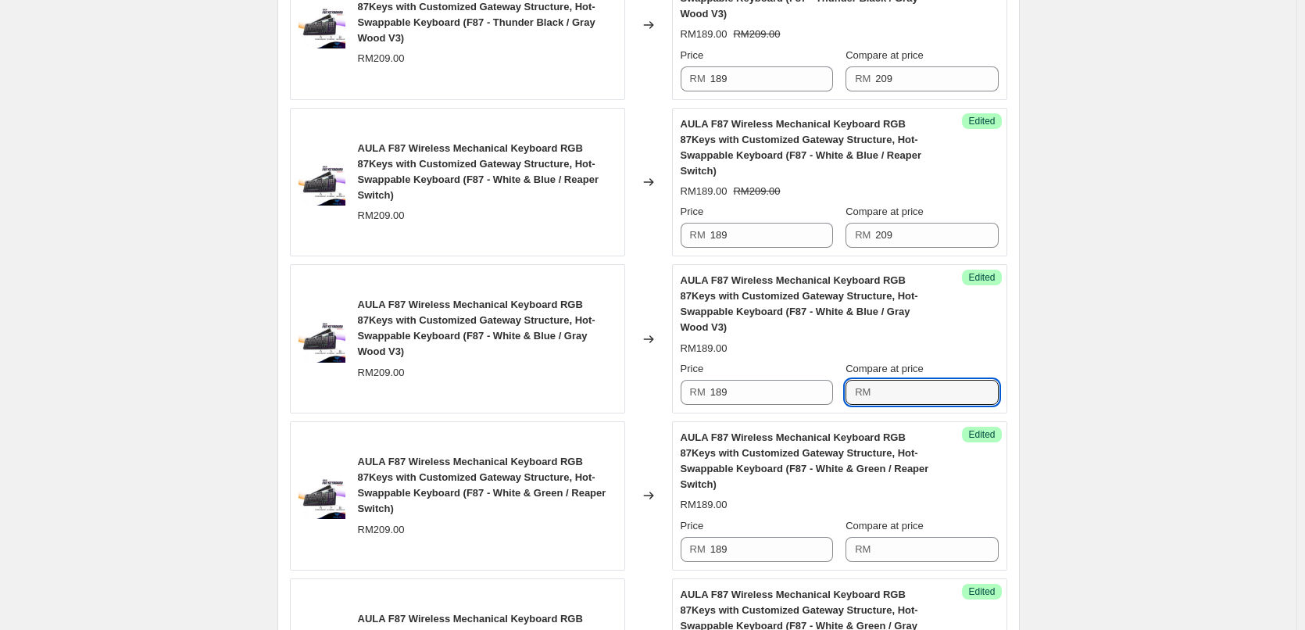
paste input "209"
type input "209"
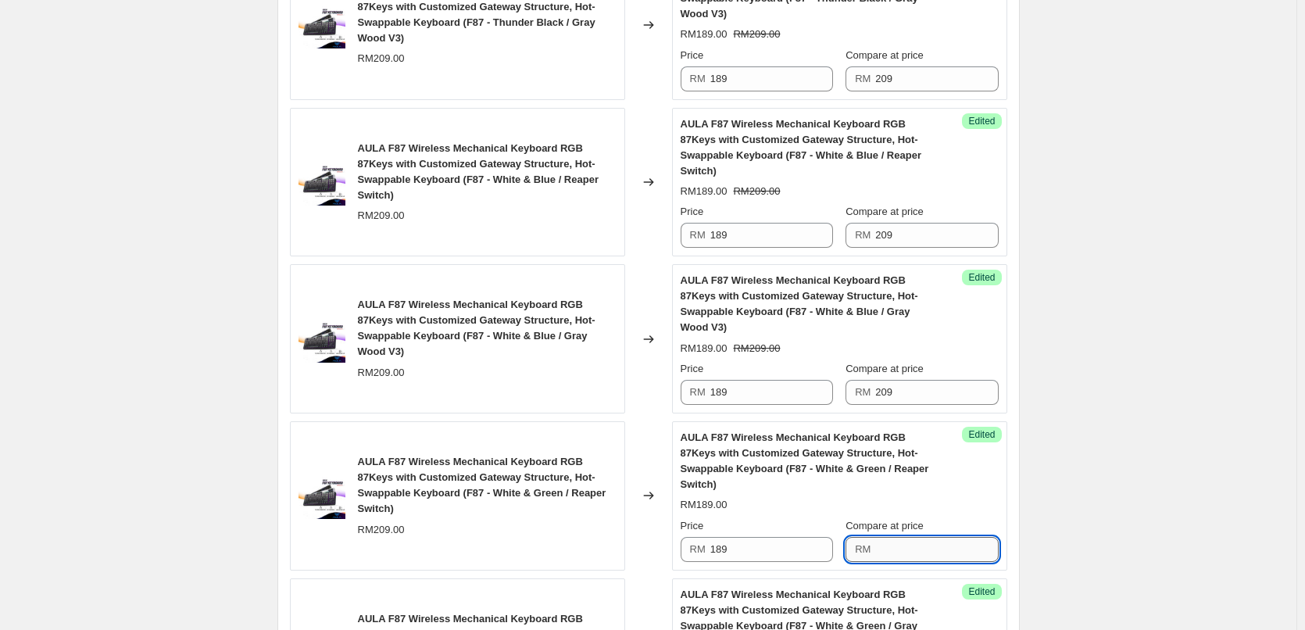
click at [912, 537] on input "Compare at price" at bounding box center [936, 549] width 123 height 25
paste input "209"
type input "209"
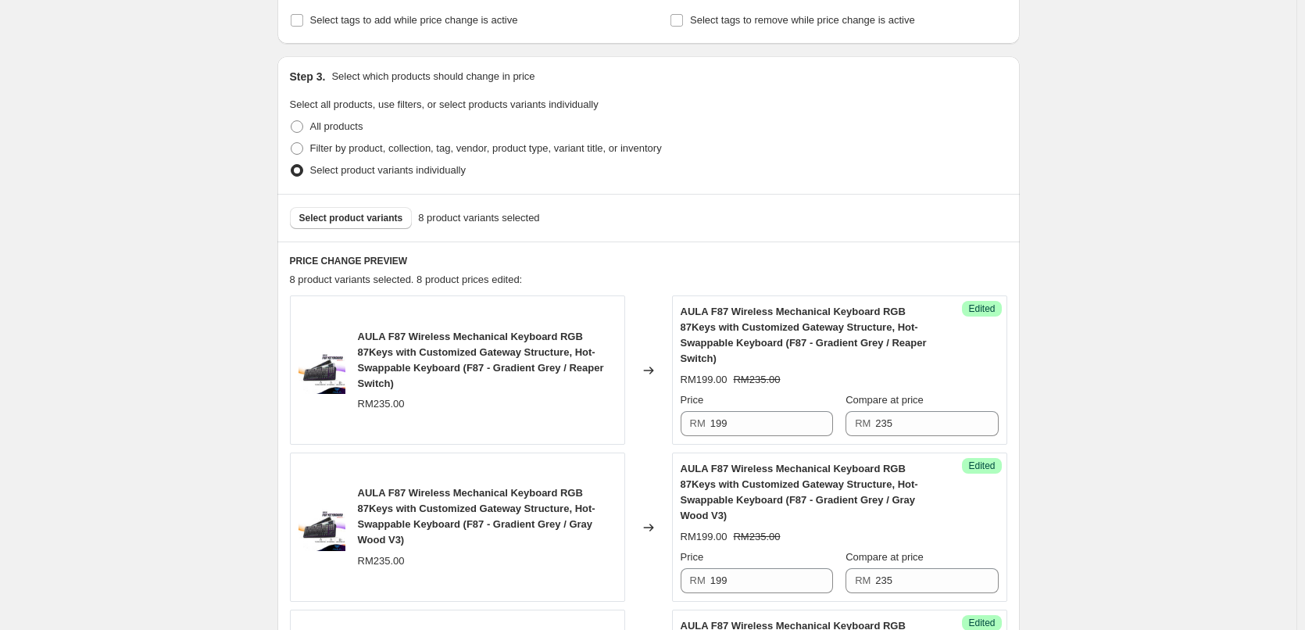
scroll to position [313, 0]
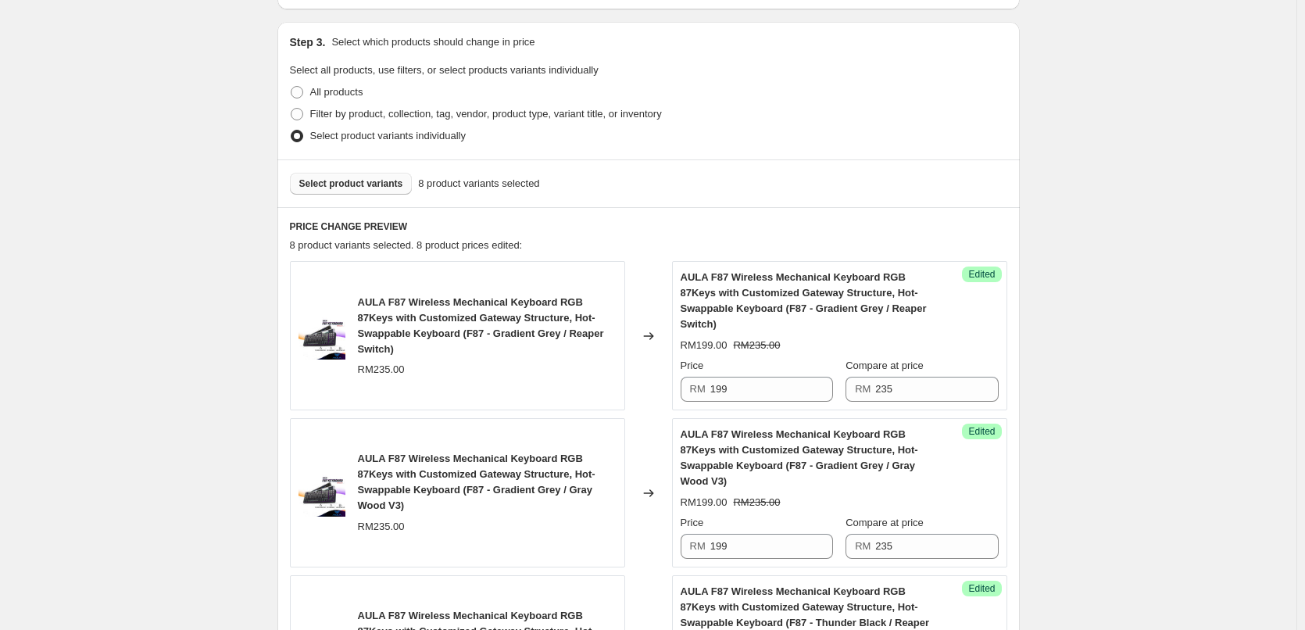
click at [339, 191] on button "Select product variants" at bounding box center [351, 184] width 123 height 22
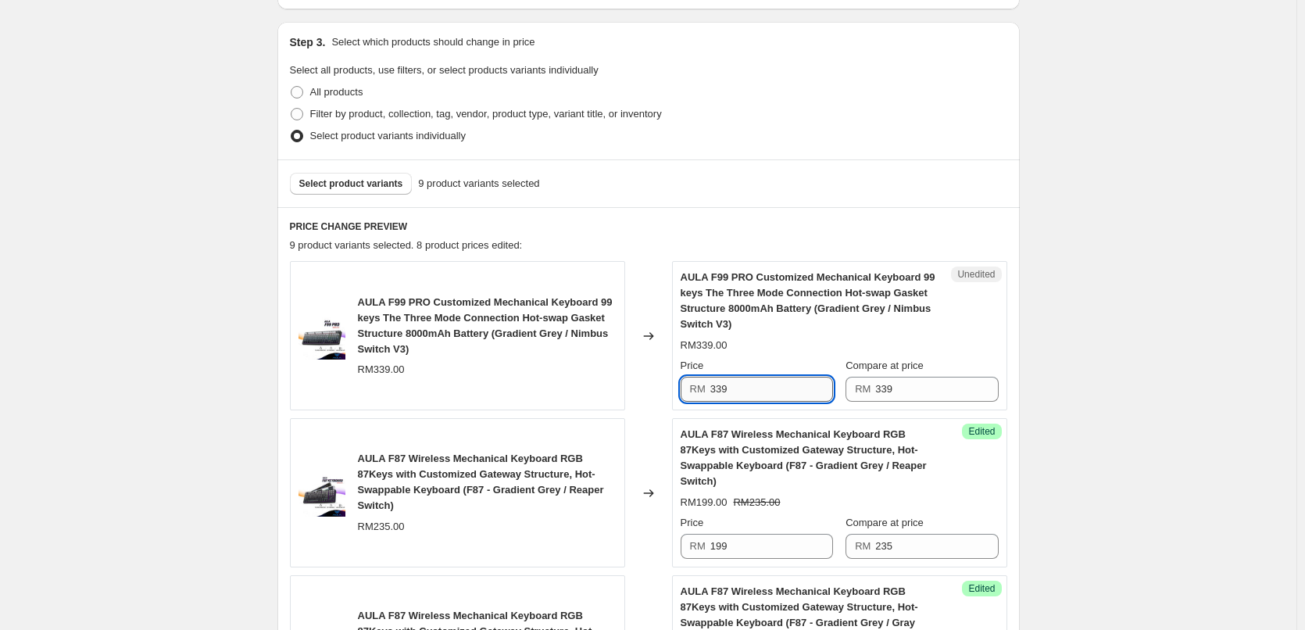
click at [761, 389] on input "339" at bounding box center [772, 389] width 123 height 25
type input "259"
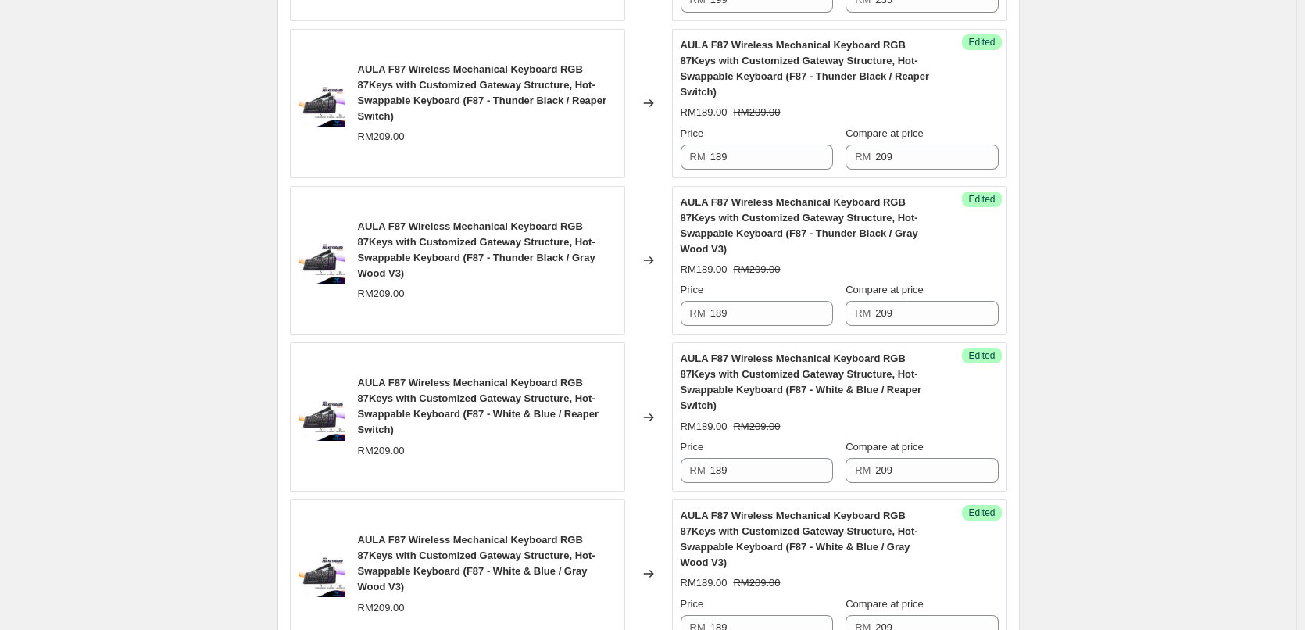
scroll to position [1513, 0]
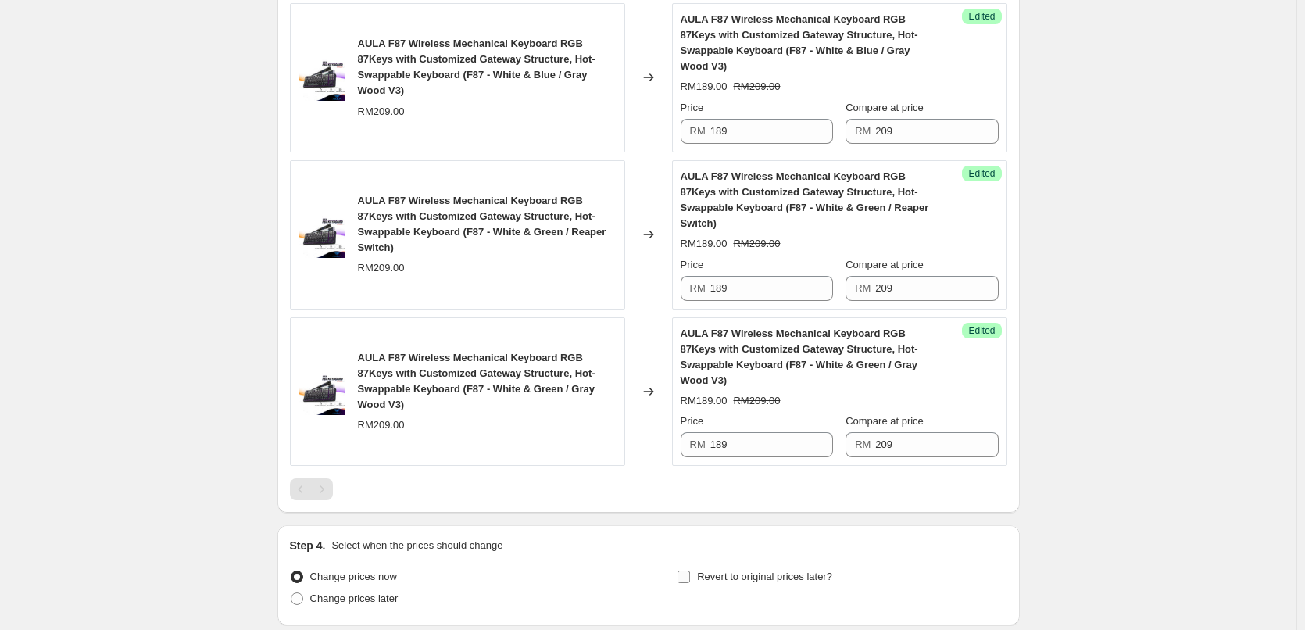
click at [686, 571] on input "Revert to original prices later?" at bounding box center [684, 577] width 13 height 13
checkbox input "true"
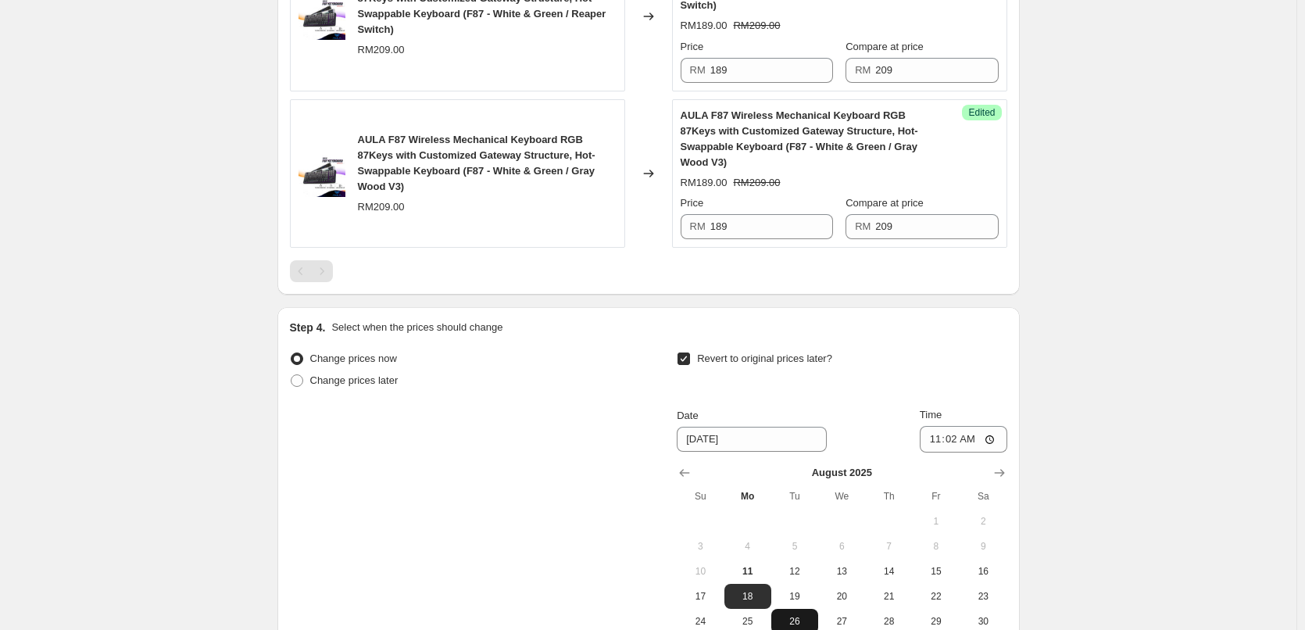
scroll to position [1747, 0]
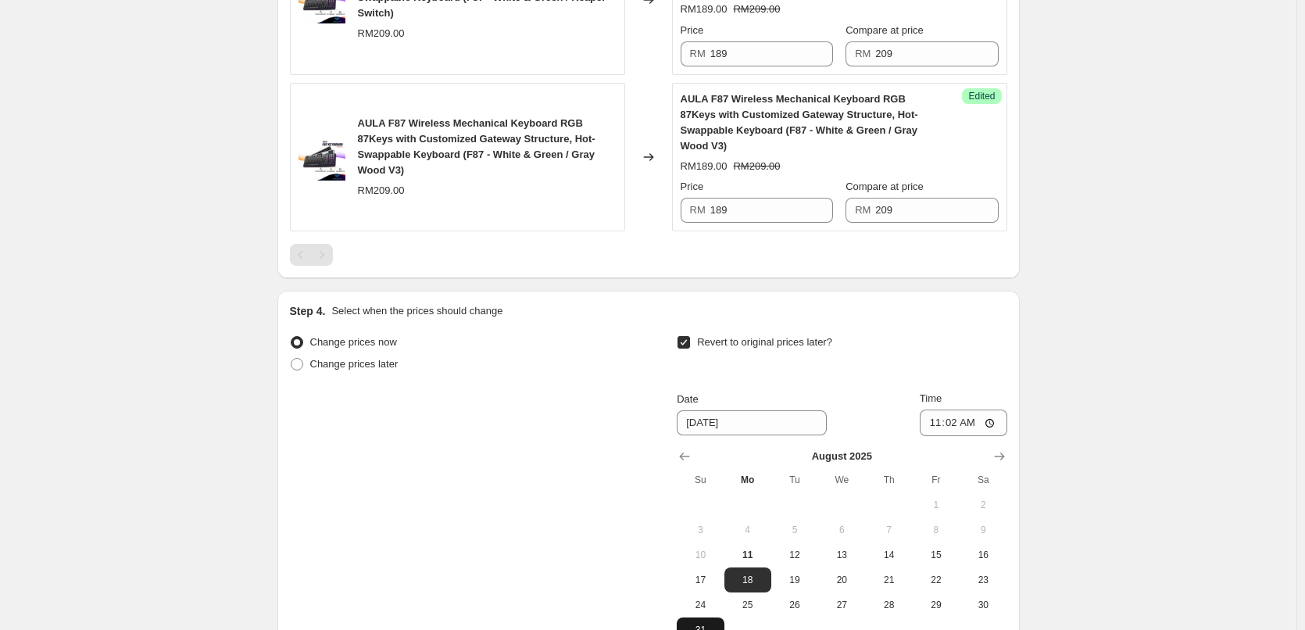
click at [724, 618] on button "31" at bounding box center [700, 630] width 47 height 25
type input "[DATE]"
click at [958, 410] on input "11:02" at bounding box center [964, 423] width 88 height 27
click at [993, 410] on input "11:02" at bounding box center [964, 423] width 88 height 27
type input "23:59"
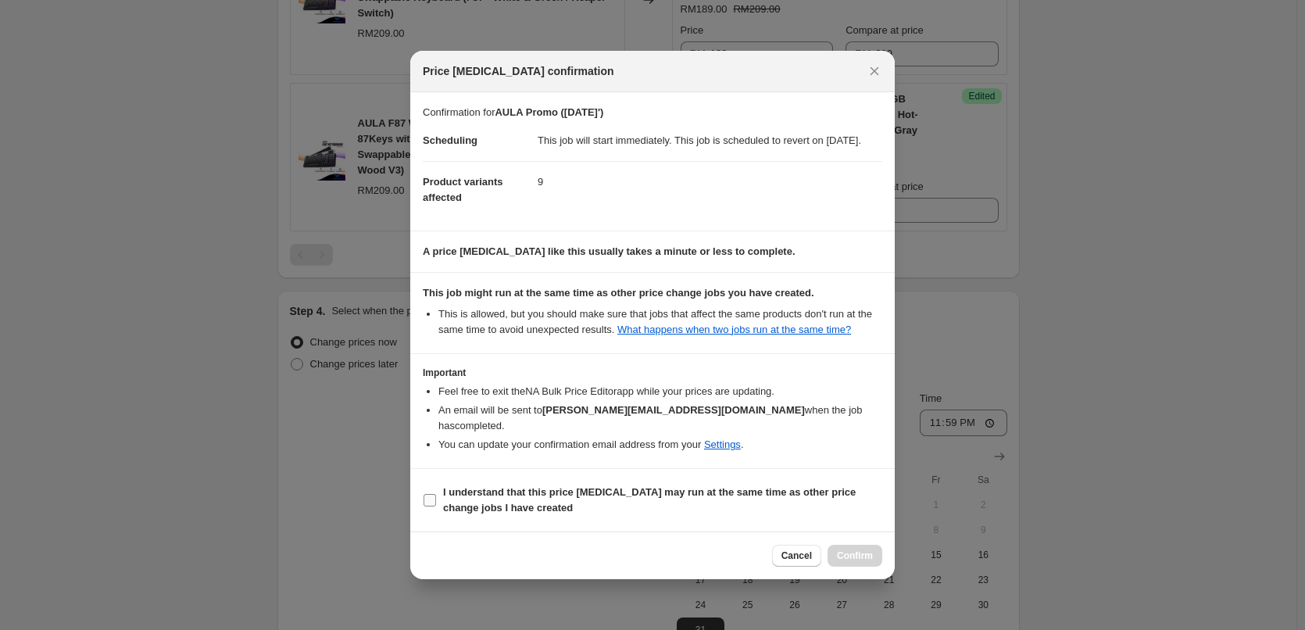
click at [429, 498] on input "I understand that this price change job may run at the same time as other price…" at bounding box center [430, 500] width 13 height 13
checkbox input "true"
click at [865, 554] on span "Confirm" at bounding box center [855, 556] width 36 height 13
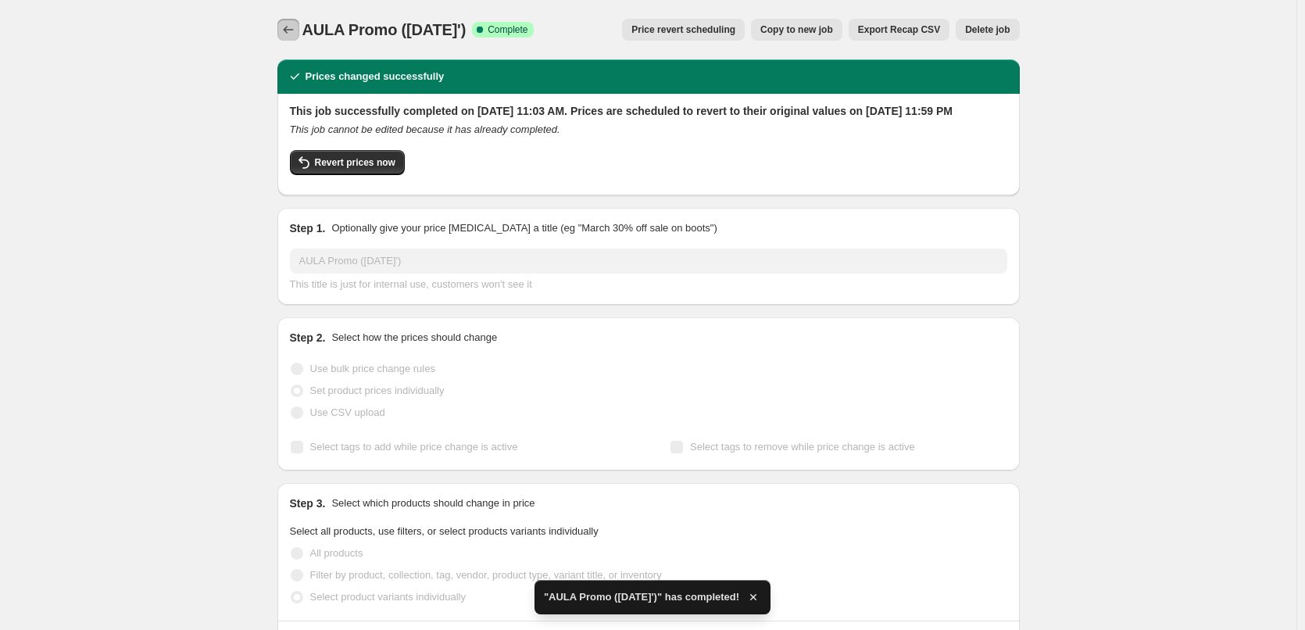
click at [285, 32] on icon "Price change jobs" at bounding box center [289, 30] width 16 height 16
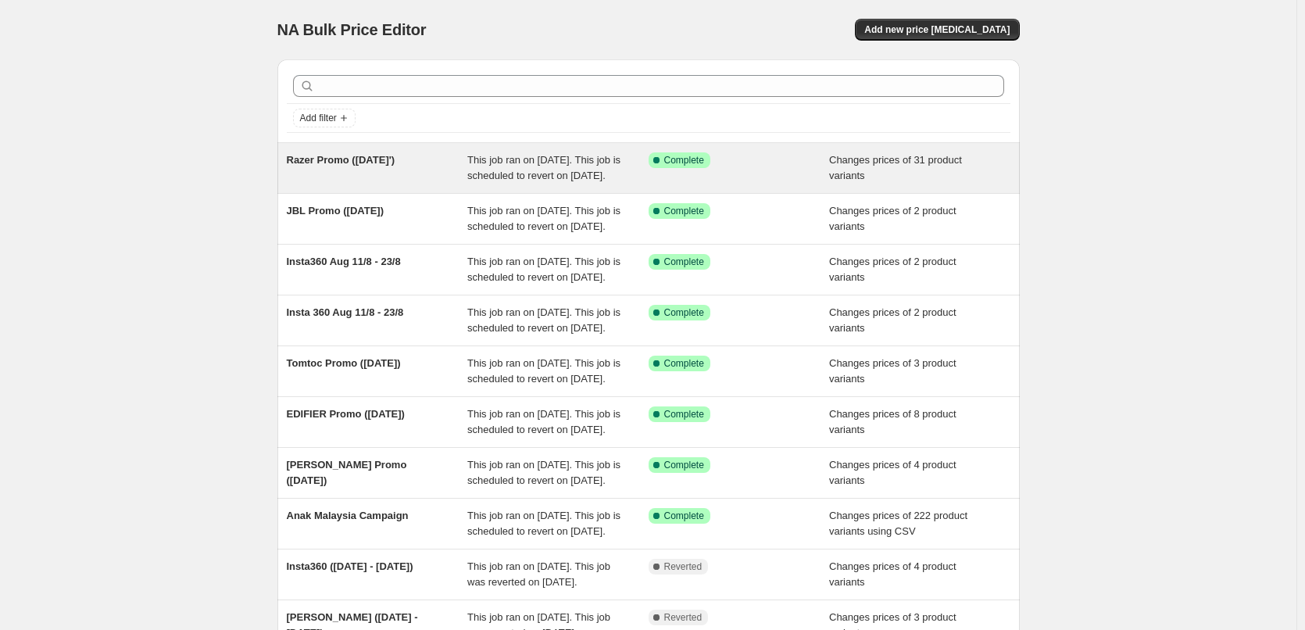
click at [396, 163] on span "Razer Promo ([DATE]')" at bounding box center [341, 160] width 109 height 12
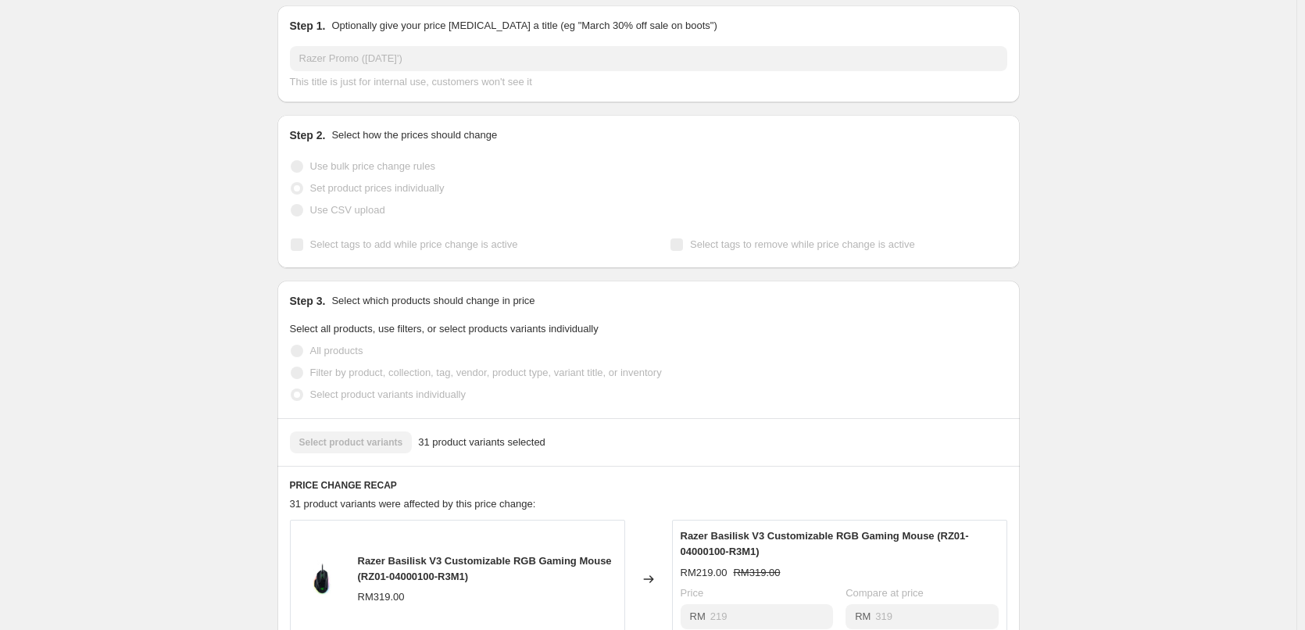
scroll to position [234, 0]
